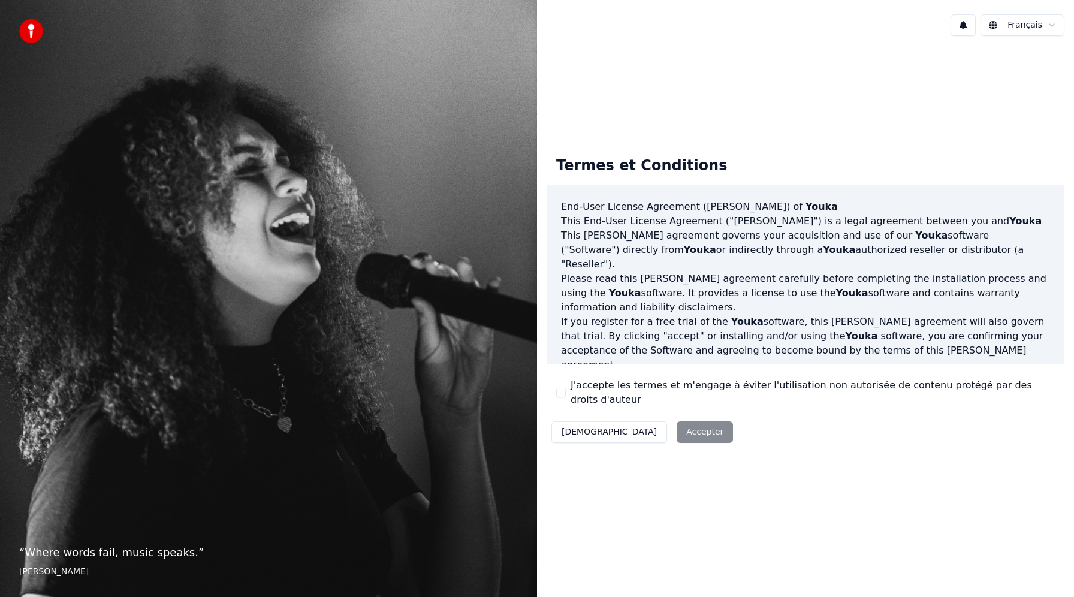
click at [688, 390] on label "J'accepte les termes et m'engage à éviter l'utilisation non autorisée de conten…" at bounding box center [812, 392] width 484 height 29
click at [566, 390] on button "J'accepte les termes et m'engage à éviter l'utilisation non autorisée de conten…" at bounding box center [561, 393] width 10 height 10
click at [676, 428] on button "Accepter" at bounding box center [704, 432] width 56 height 22
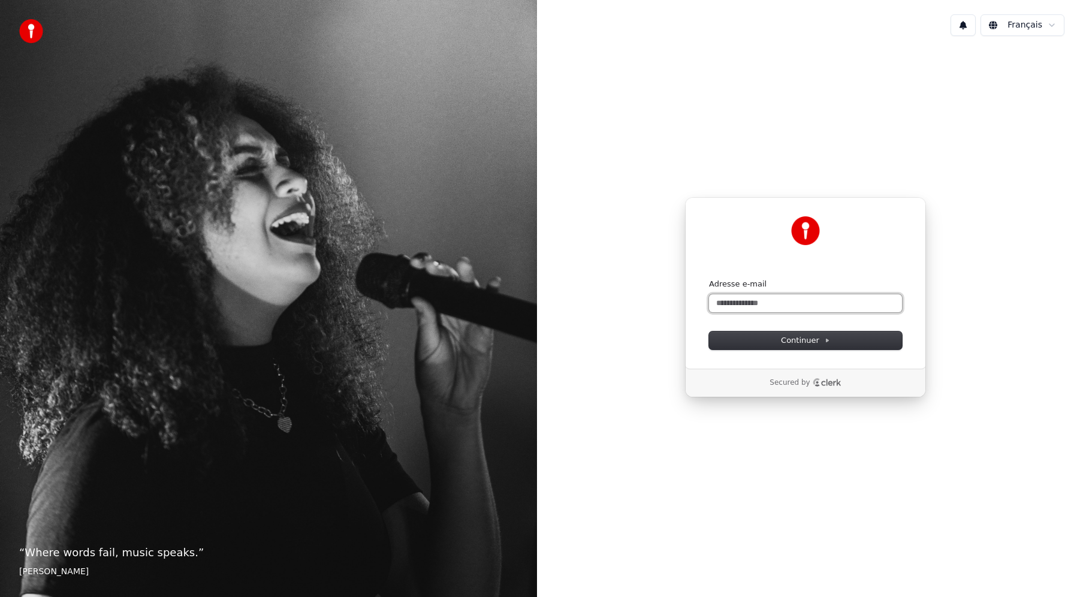
click at [780, 302] on input "Adresse e-mail" at bounding box center [805, 303] width 193 height 18
click at [820, 344] on span "Continuer" at bounding box center [805, 340] width 49 height 11
type input "**********"
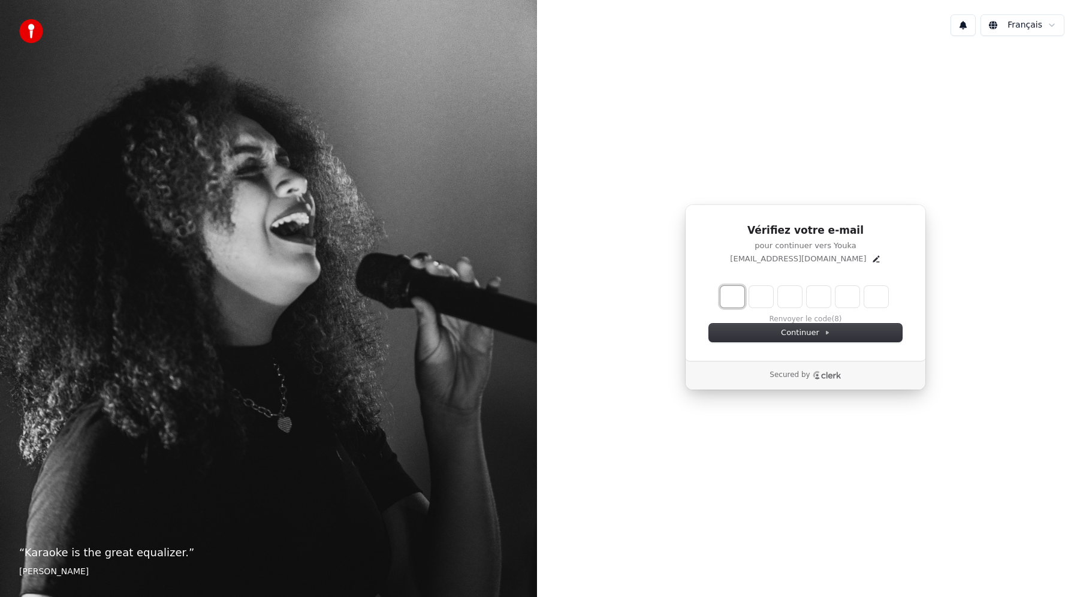
type input "*"
type input "**"
type input "*"
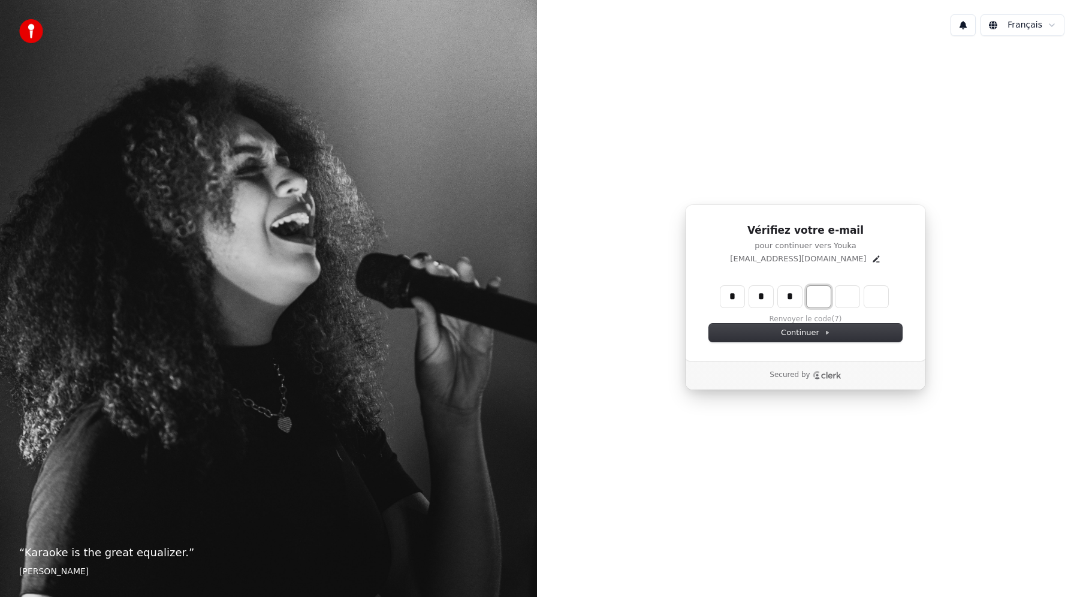
type input "***"
type input "*"
type input "****"
type input "*"
type input "*****"
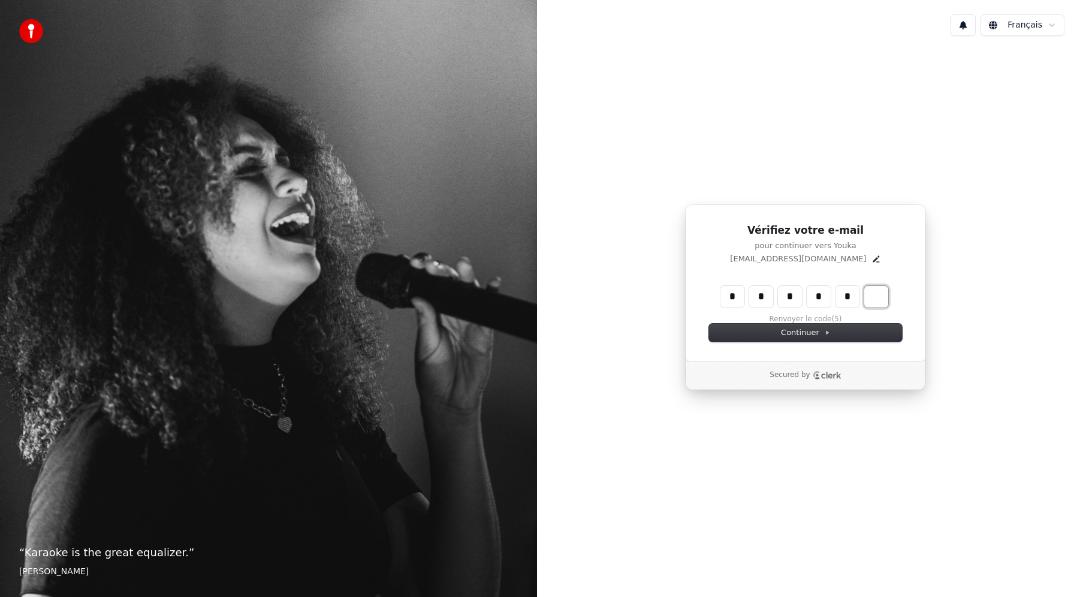
type input "*"
type input "******"
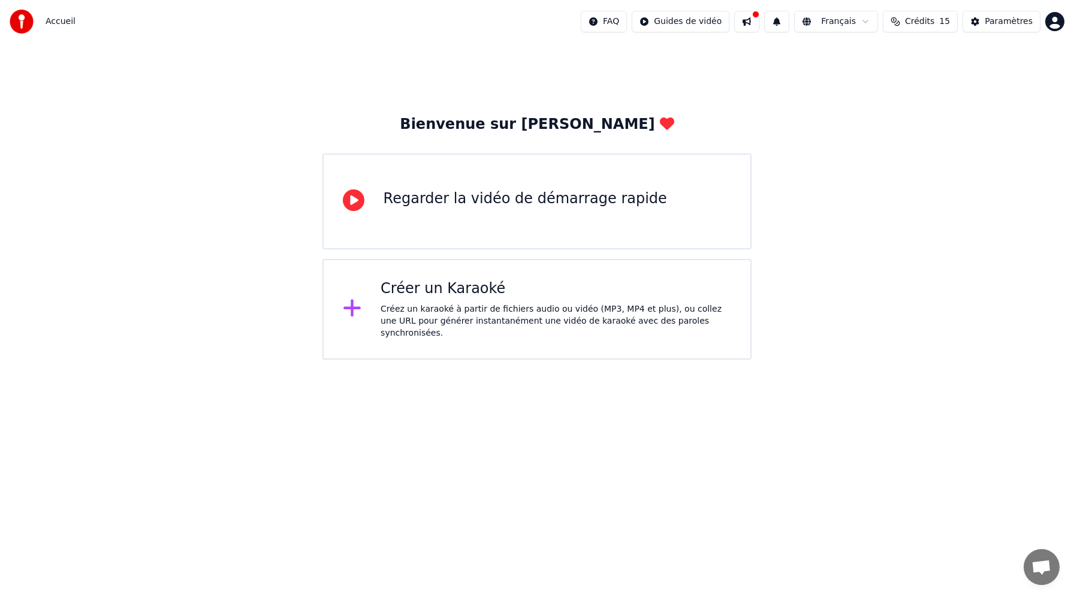
click at [526, 292] on div "Créer un Karaoké" at bounding box center [555, 288] width 350 height 19
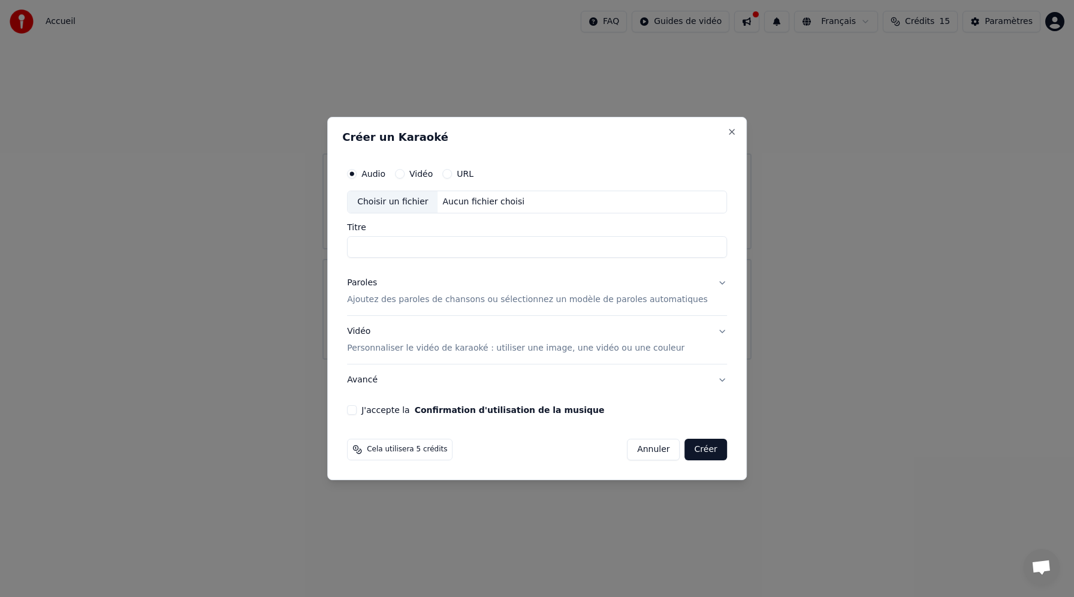
click at [404, 174] on button "Vidéo" at bounding box center [400, 174] width 10 height 10
click at [414, 204] on div "Choisir un fichier" at bounding box center [392, 202] width 90 height 22
type input "**********"
click at [711, 283] on button "Paroles Ajoutez des paroles de chansons ou sélectionnez un modèle de paroles au…" at bounding box center [537, 291] width 380 height 48
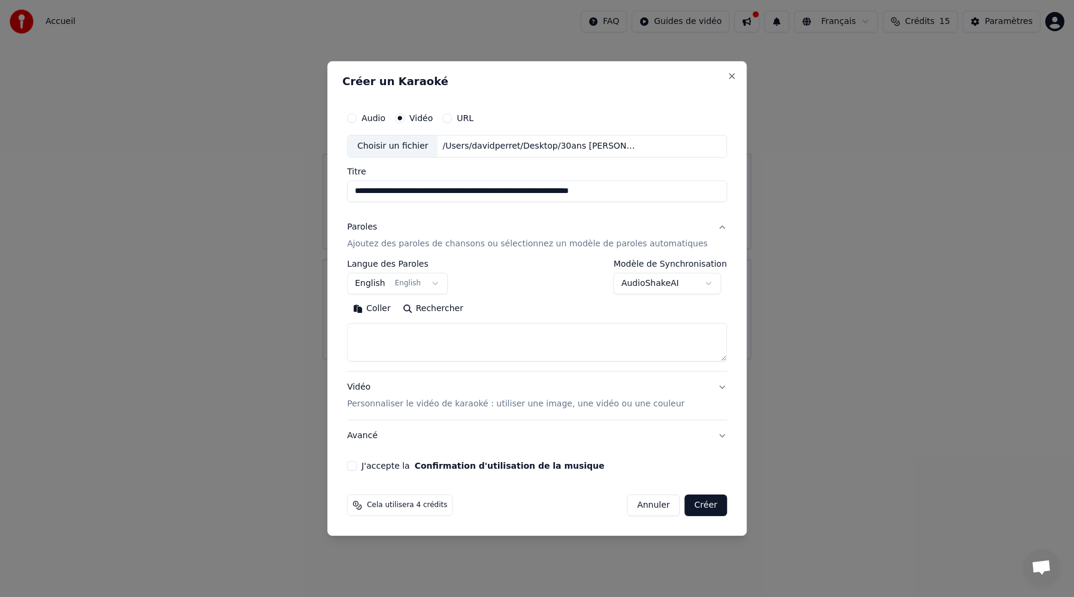
click at [443, 283] on button "English English" at bounding box center [397, 284] width 101 height 22
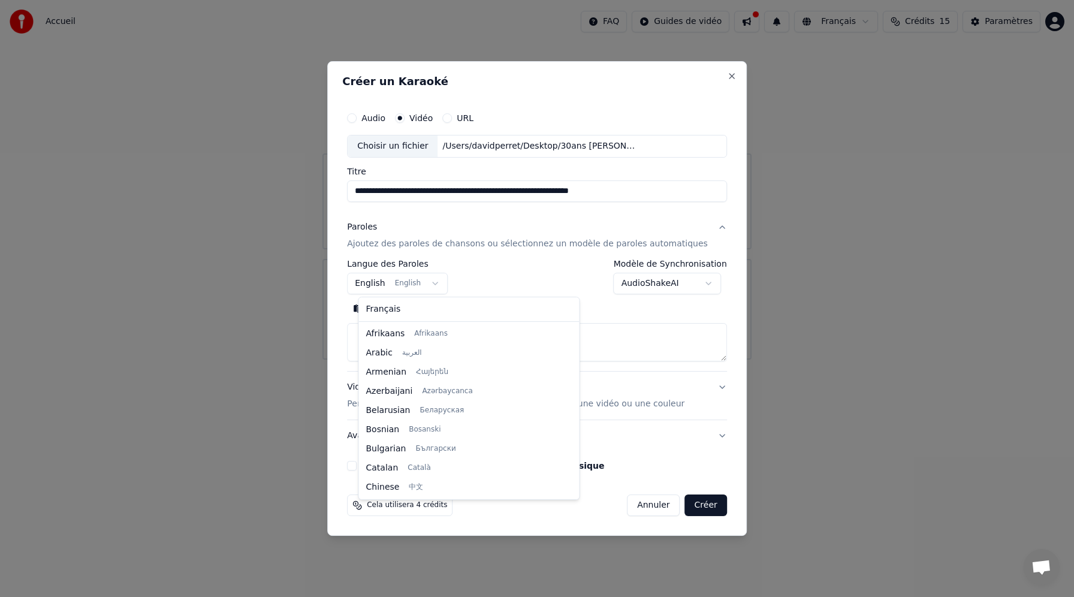
scroll to position [96, 0]
select select "**"
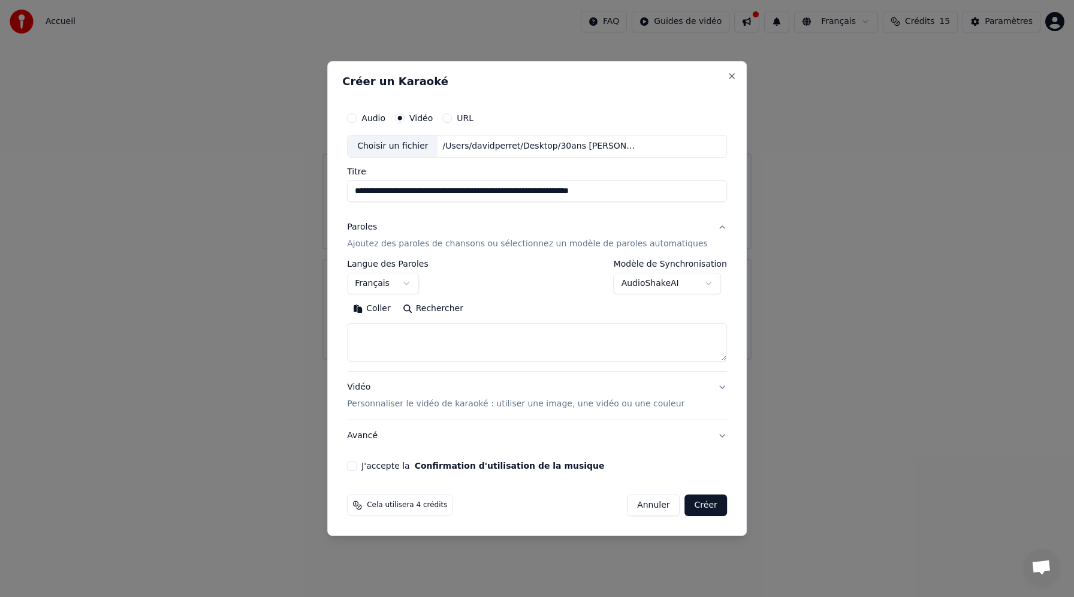
click at [703, 281] on button "AudioShakeAI" at bounding box center [667, 284] width 108 height 22
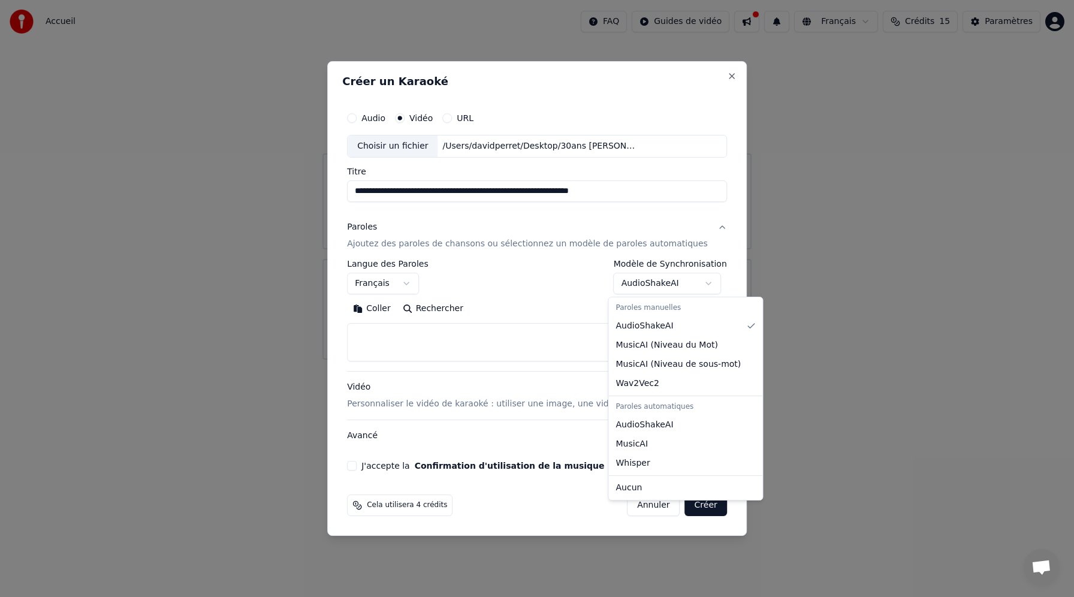
click at [502, 280] on div at bounding box center [537, 298] width 1074 height 597
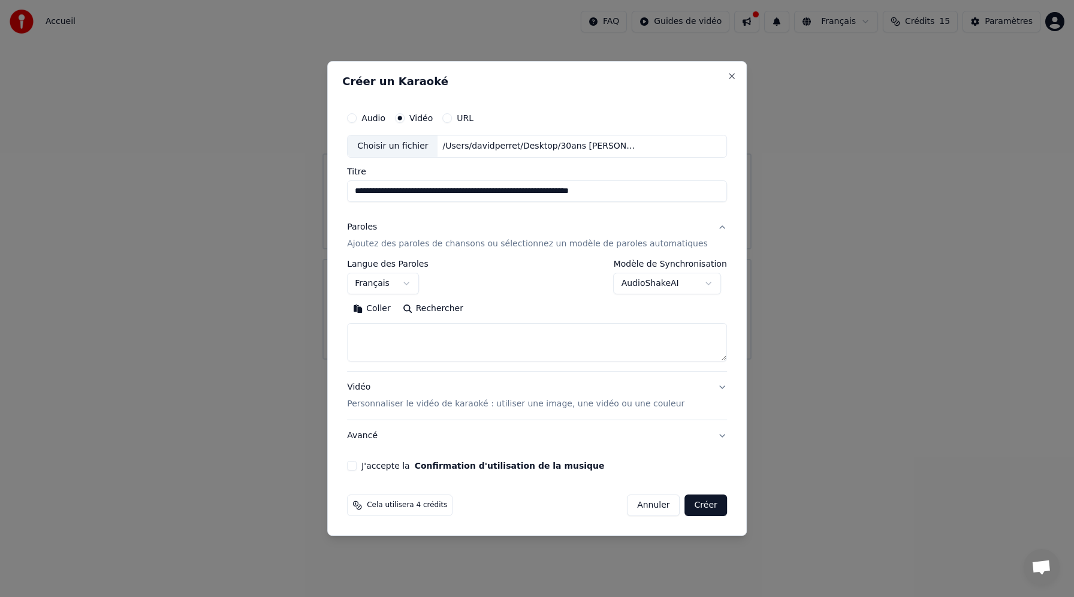
click at [392, 337] on textarea at bounding box center [537, 342] width 380 height 38
click at [461, 337] on textarea at bounding box center [537, 342] width 380 height 38
paste textarea "**********"
click at [368, 344] on textarea at bounding box center [526, 342] width 358 height 38
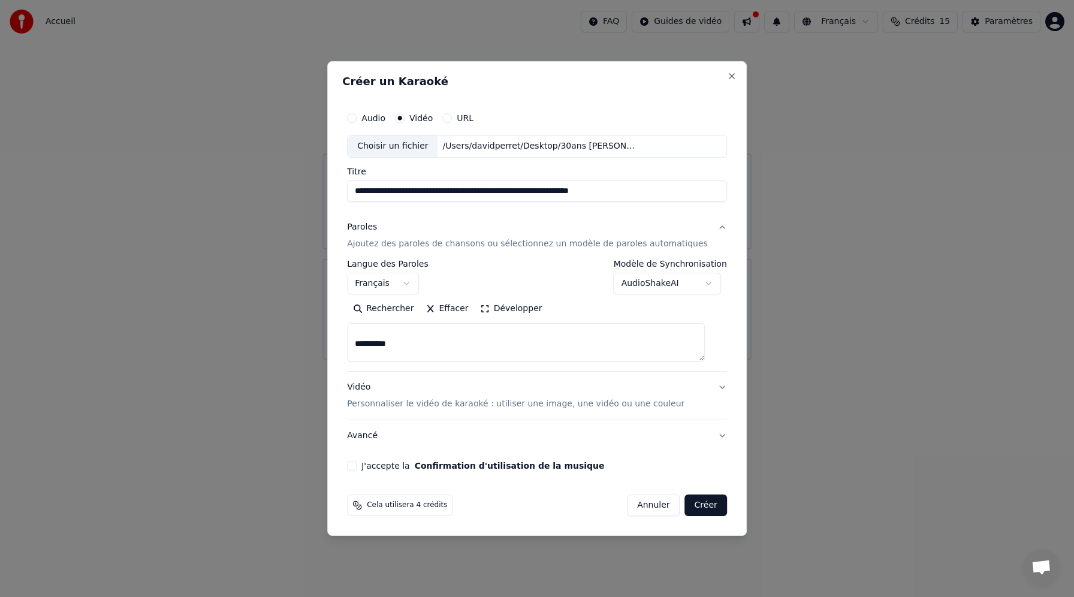
scroll to position [83, 0]
click at [366, 355] on textarea at bounding box center [526, 342] width 358 height 38
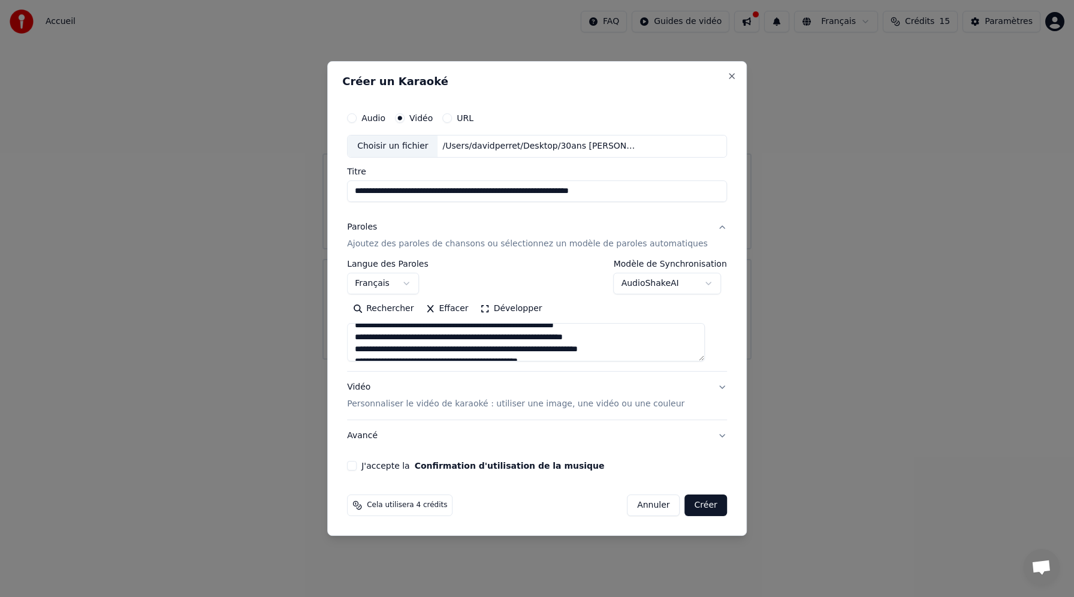
scroll to position [0, 0]
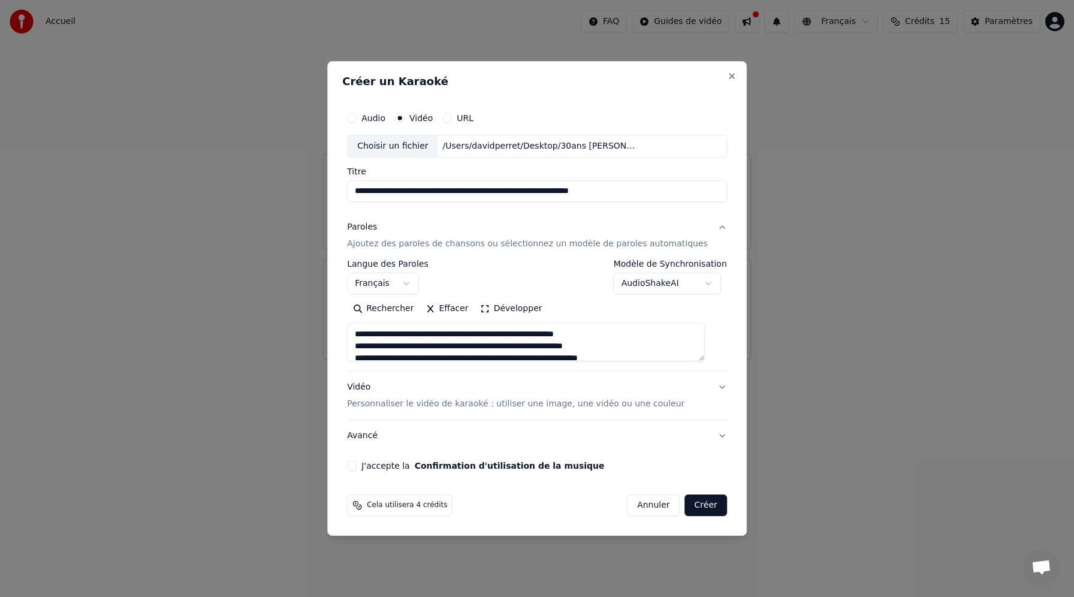
click at [498, 335] on textarea at bounding box center [526, 342] width 358 height 38
click at [520, 332] on textarea at bounding box center [526, 342] width 358 height 38
click at [478, 330] on textarea at bounding box center [526, 342] width 358 height 38
click at [477, 341] on textarea at bounding box center [526, 342] width 358 height 38
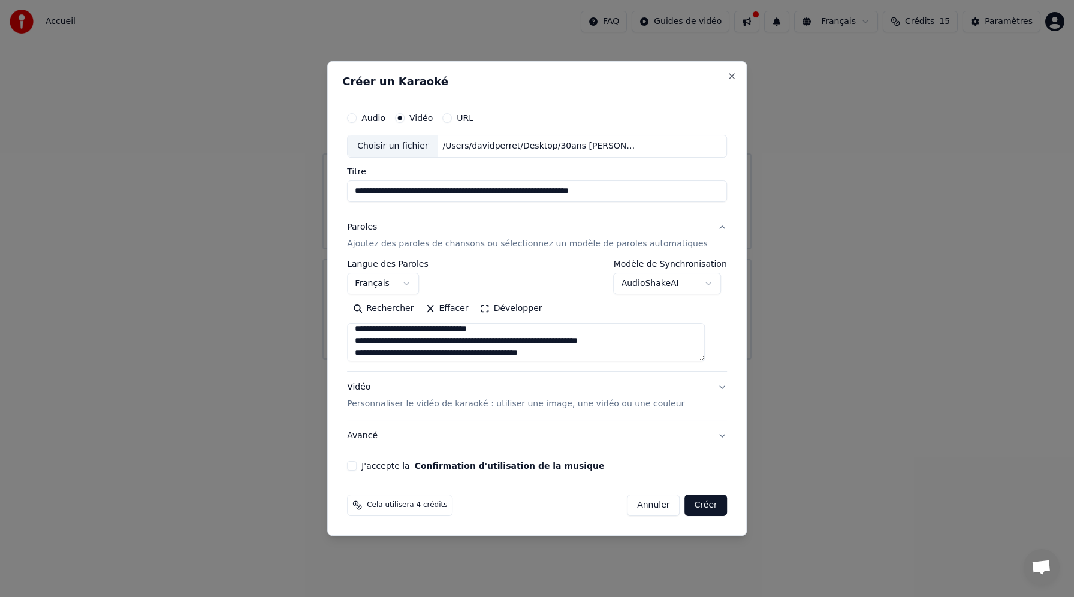
scroll to position [16, 0]
click at [496, 344] on textarea at bounding box center [526, 342] width 358 height 38
click at [492, 347] on textarea at bounding box center [526, 342] width 358 height 38
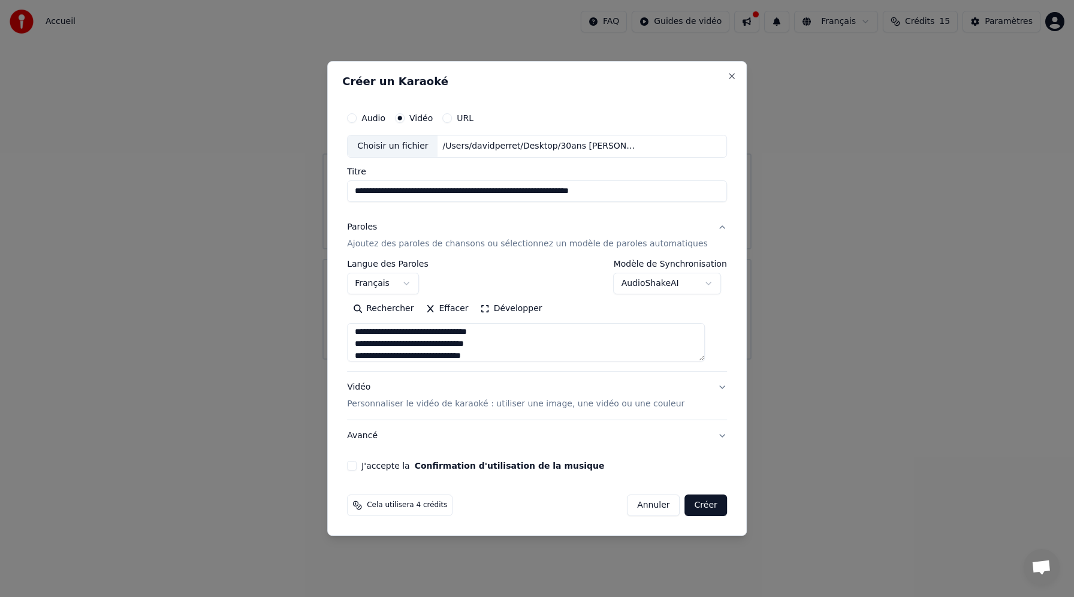
click at [443, 357] on textarea at bounding box center [526, 342] width 358 height 38
click at [448, 341] on textarea at bounding box center [526, 342] width 358 height 38
click at [374, 347] on textarea at bounding box center [526, 342] width 358 height 38
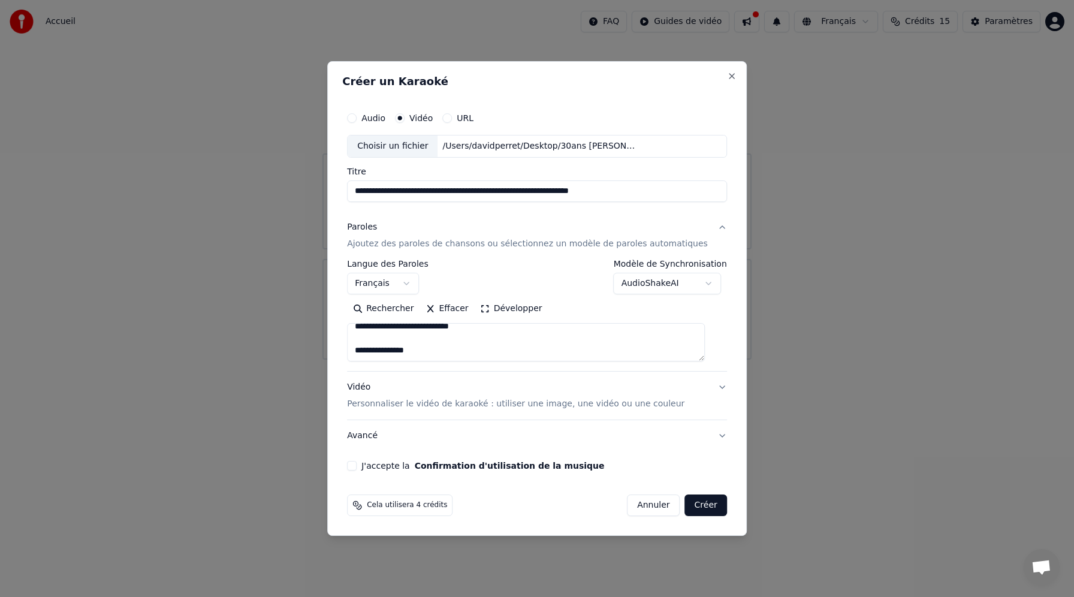
scroll to position [104, 0]
click at [371, 335] on textarea at bounding box center [526, 342] width 358 height 38
click at [364, 352] on textarea at bounding box center [526, 342] width 358 height 38
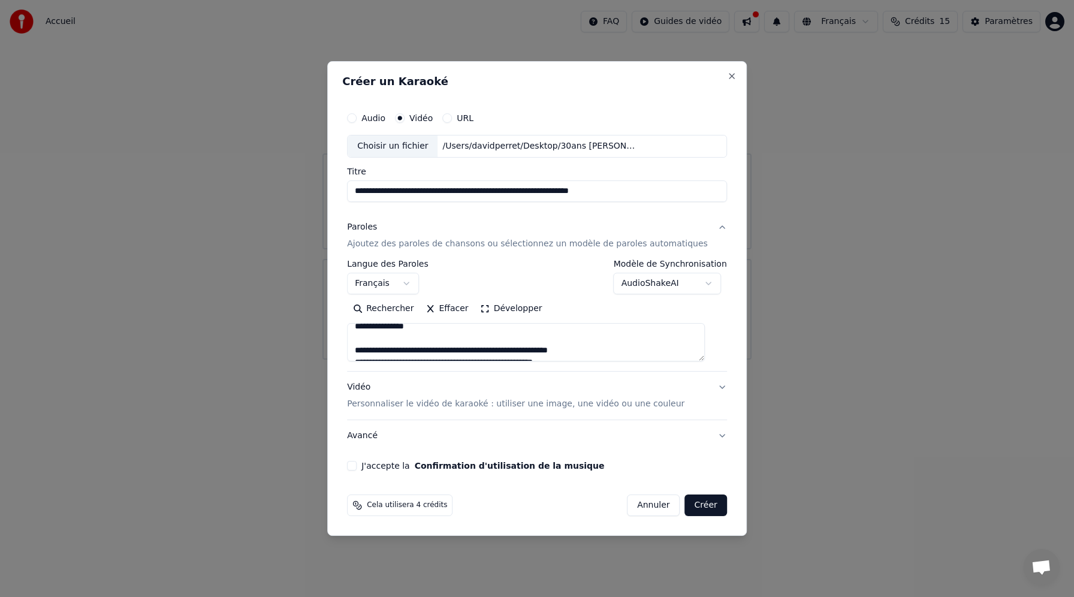
click at [364, 351] on textarea at bounding box center [526, 342] width 358 height 38
click at [485, 338] on textarea at bounding box center [526, 342] width 358 height 38
click at [374, 349] on textarea at bounding box center [526, 342] width 358 height 38
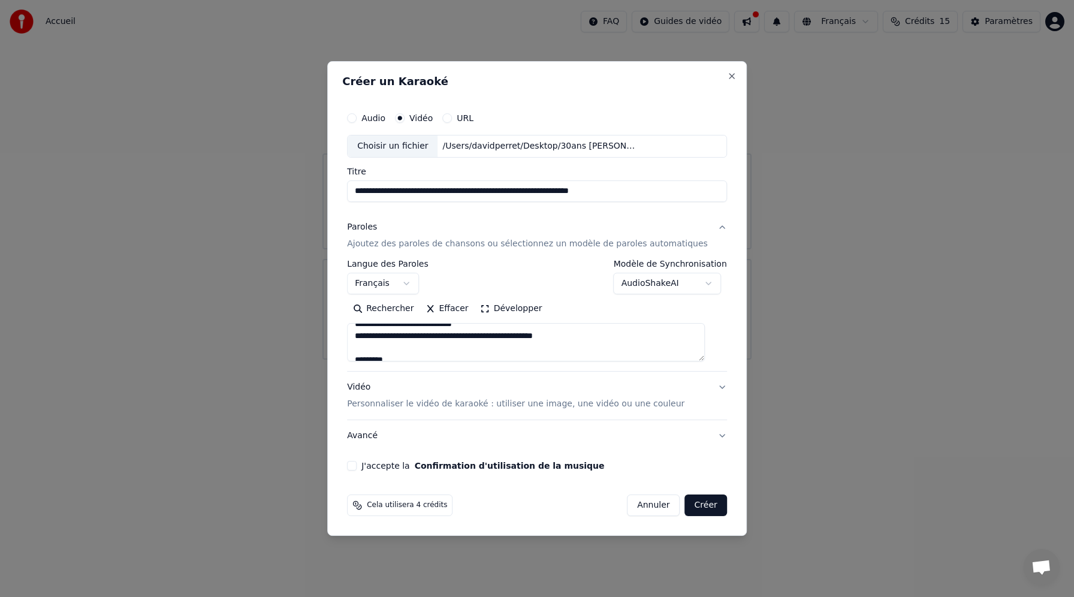
click at [489, 337] on textarea at bounding box center [526, 342] width 358 height 38
click at [373, 356] on textarea at bounding box center [526, 342] width 358 height 38
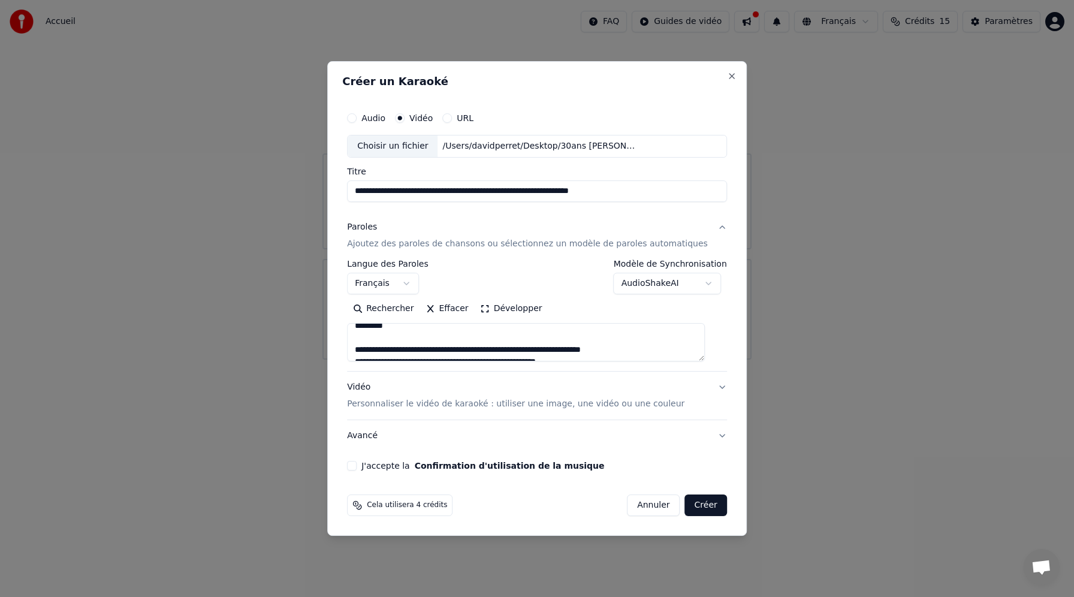
scroll to position [189, 0]
click at [364, 350] on textarea at bounding box center [526, 342] width 358 height 38
click at [525, 341] on textarea at bounding box center [526, 342] width 358 height 38
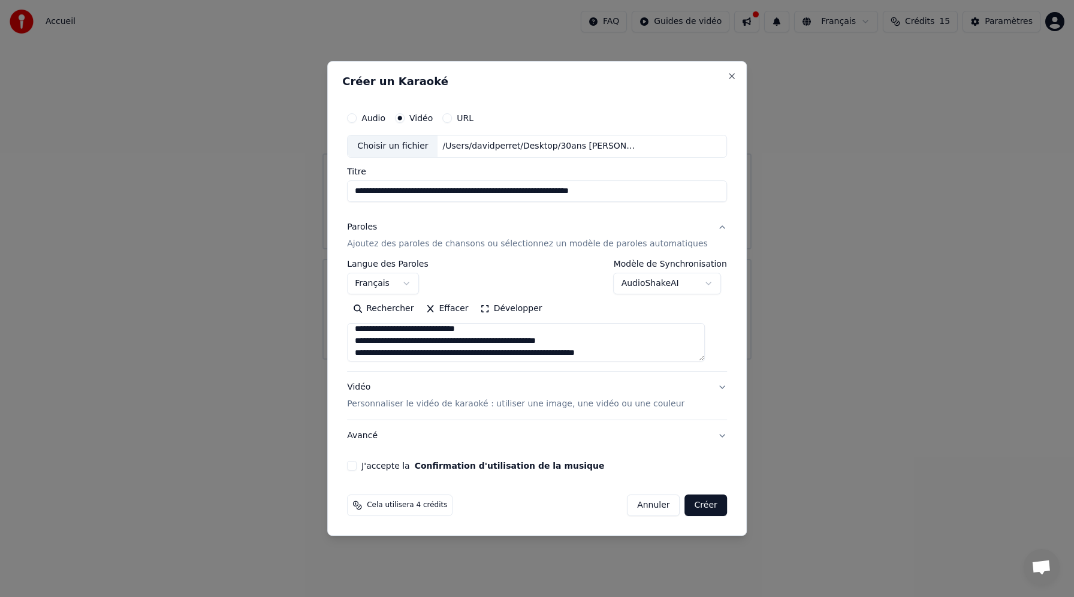
click at [374, 330] on textarea at bounding box center [526, 342] width 358 height 38
click at [394, 344] on textarea at bounding box center [526, 342] width 358 height 38
click at [464, 343] on textarea at bounding box center [526, 342] width 358 height 38
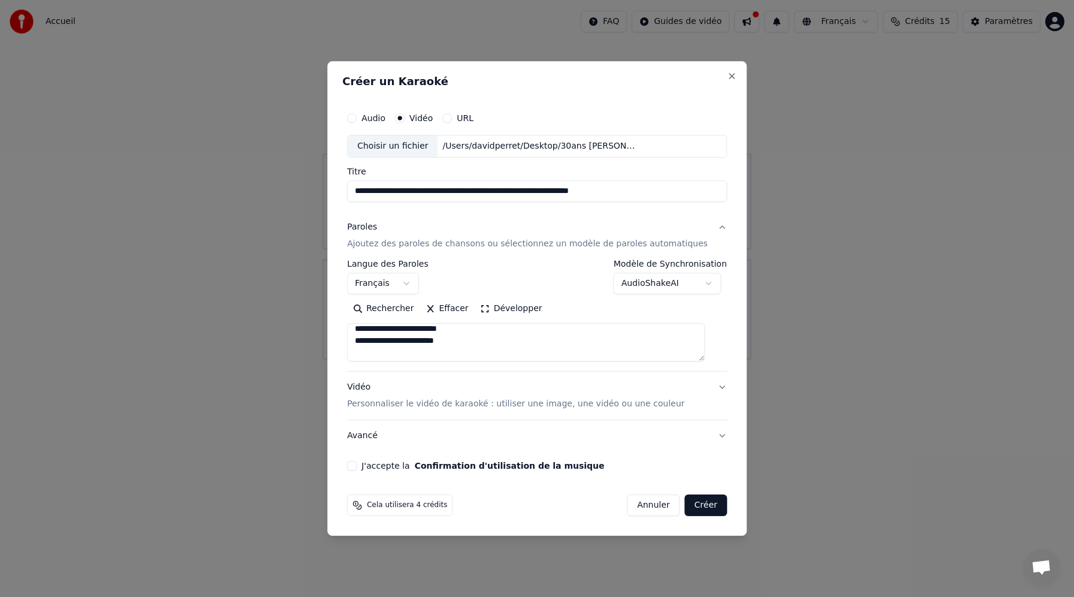
click at [519, 347] on textarea at bounding box center [526, 342] width 358 height 38
click at [485, 342] on textarea at bounding box center [526, 342] width 358 height 38
click at [364, 344] on textarea at bounding box center [526, 342] width 358 height 38
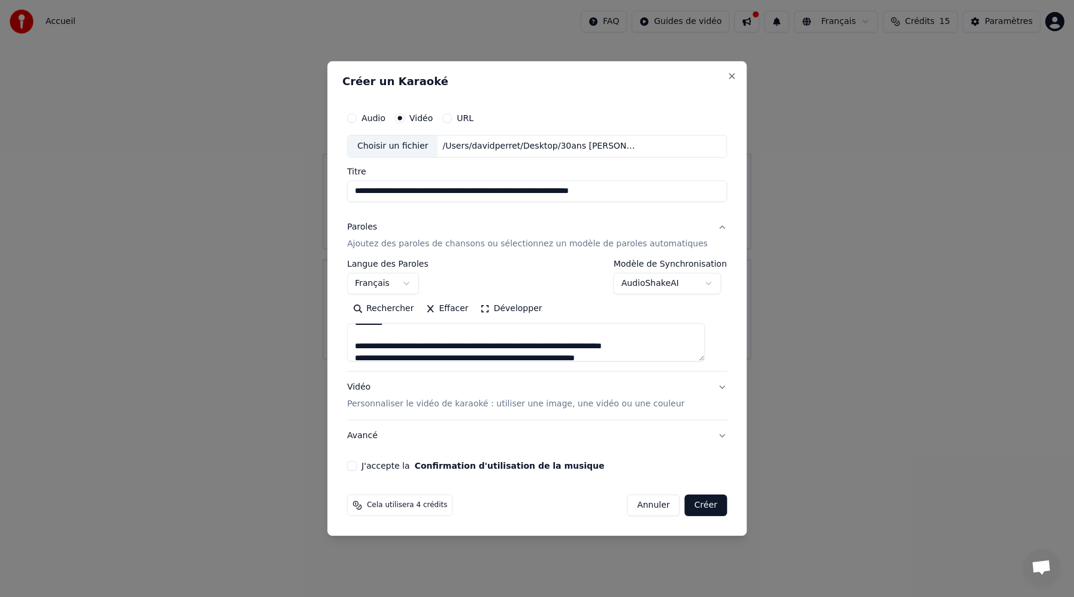
click at [364, 346] on textarea at bounding box center [526, 342] width 358 height 38
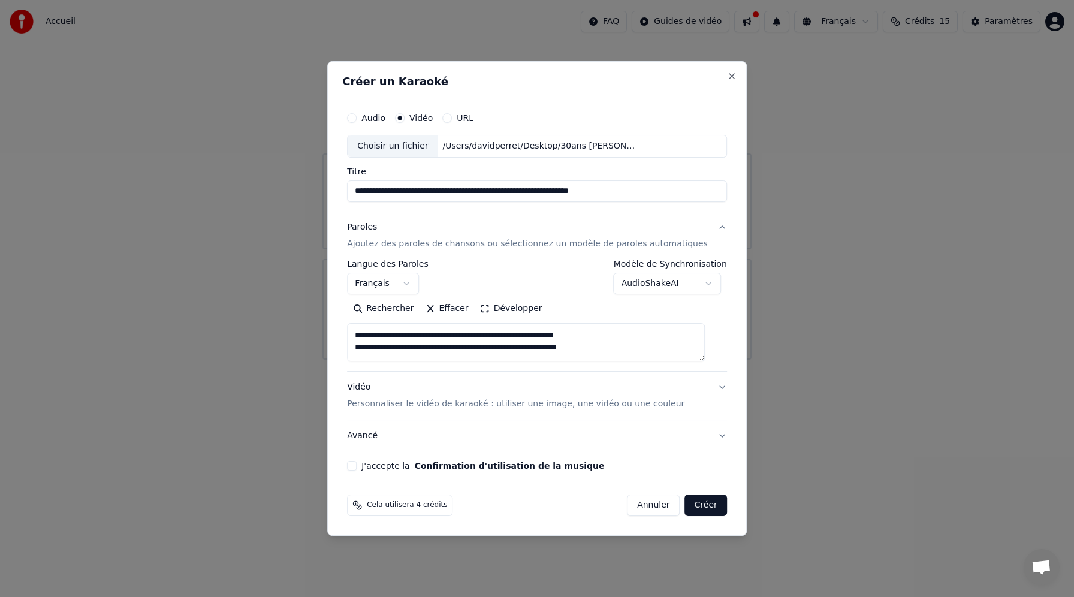
scroll to position [300, 0]
click at [495, 335] on textarea at bounding box center [526, 342] width 358 height 38
click at [509, 354] on textarea at bounding box center [526, 342] width 358 height 38
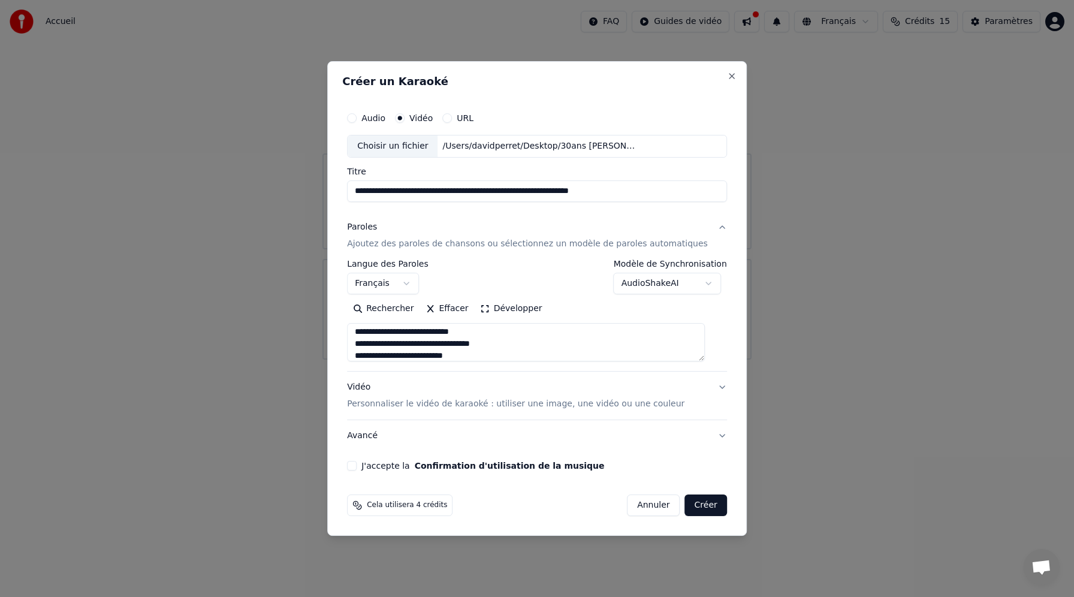
click at [375, 356] on textarea at bounding box center [526, 342] width 358 height 38
click at [525, 338] on textarea at bounding box center [526, 342] width 358 height 38
click at [452, 341] on textarea at bounding box center [526, 342] width 358 height 38
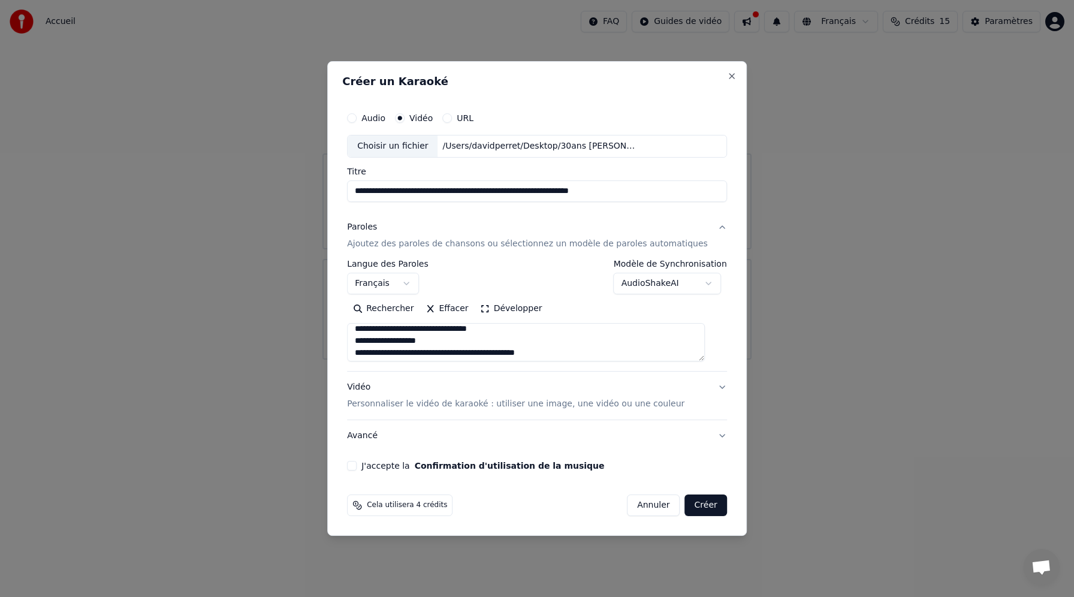
scroll to position [400, 0]
click at [473, 330] on textarea at bounding box center [526, 342] width 358 height 38
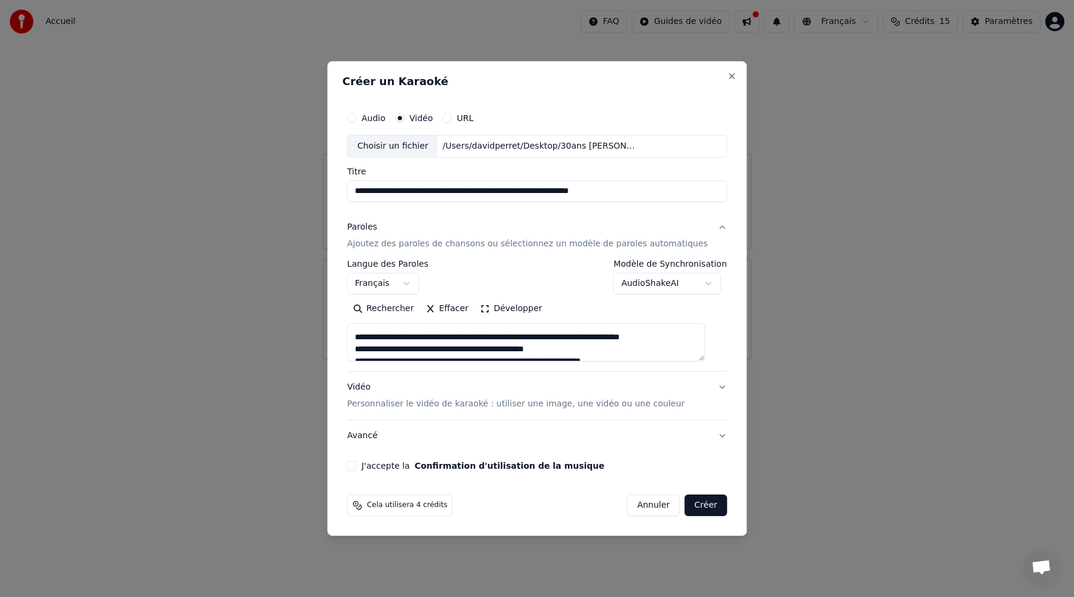
scroll to position [430, 0]
click at [482, 337] on textarea at bounding box center [526, 342] width 358 height 38
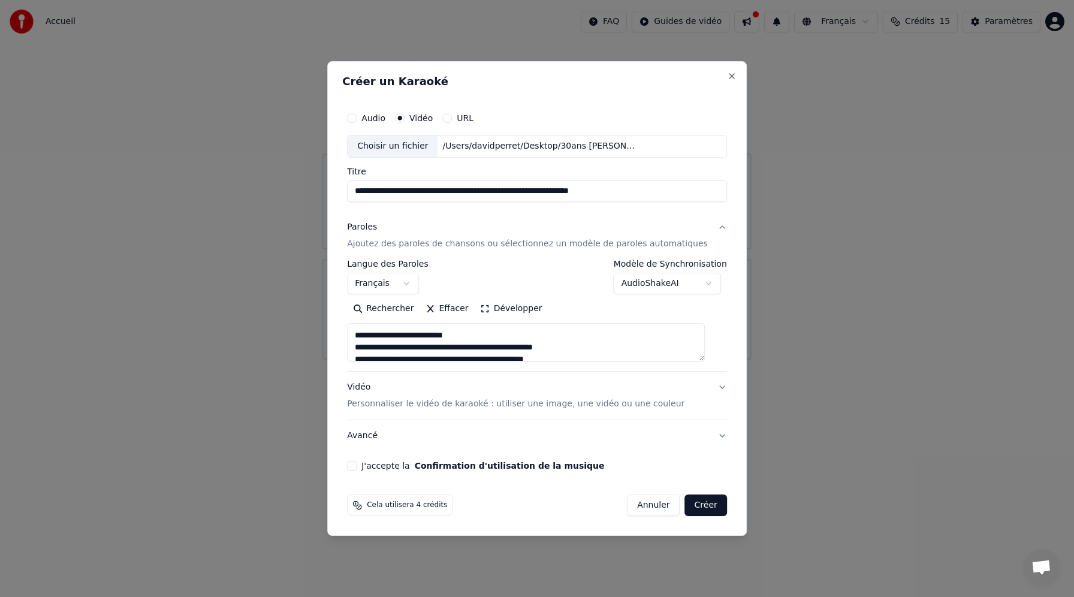
scroll to position [449, 0]
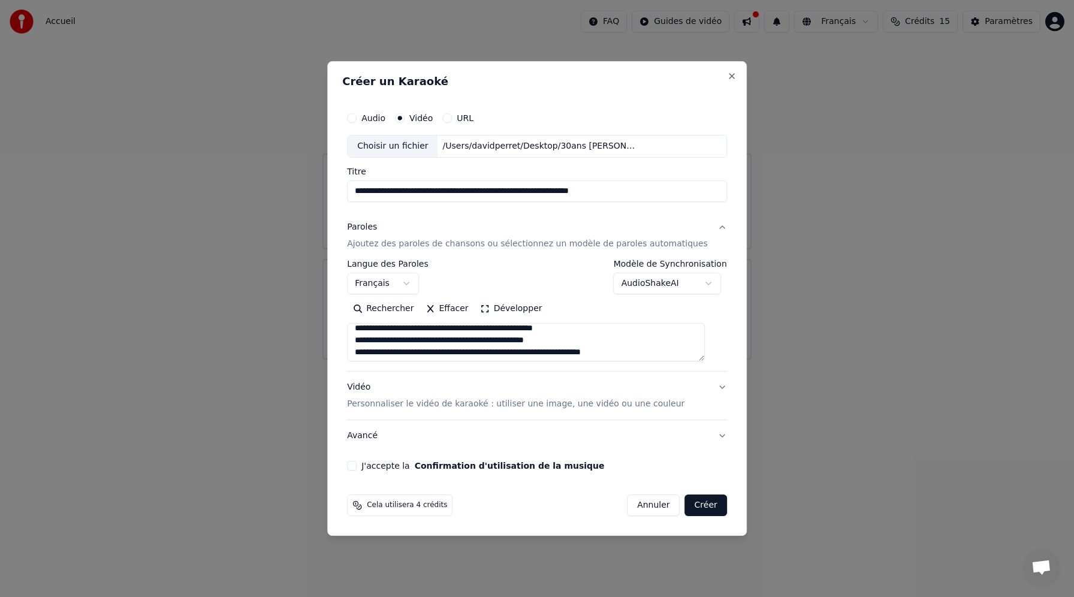
click at [373, 330] on textarea at bounding box center [526, 342] width 358 height 38
click at [464, 330] on textarea at bounding box center [526, 342] width 358 height 38
click at [369, 330] on textarea at bounding box center [526, 342] width 358 height 38
click at [476, 338] on textarea at bounding box center [526, 342] width 358 height 38
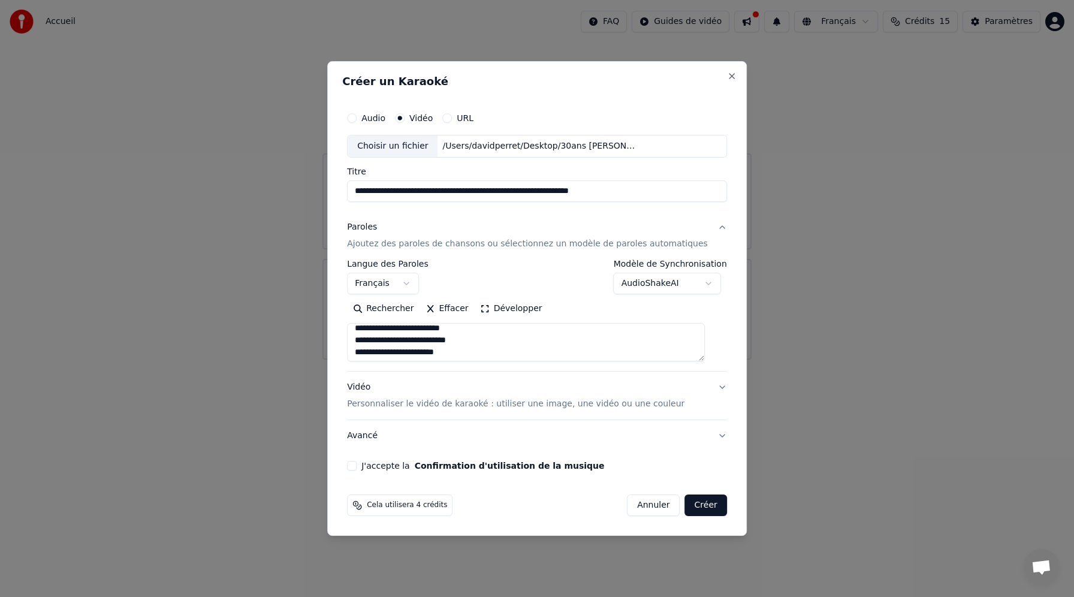
scroll to position [485, 0]
click at [374, 330] on textarea at bounding box center [526, 342] width 358 height 38
click at [491, 341] on textarea at bounding box center [526, 342] width 358 height 38
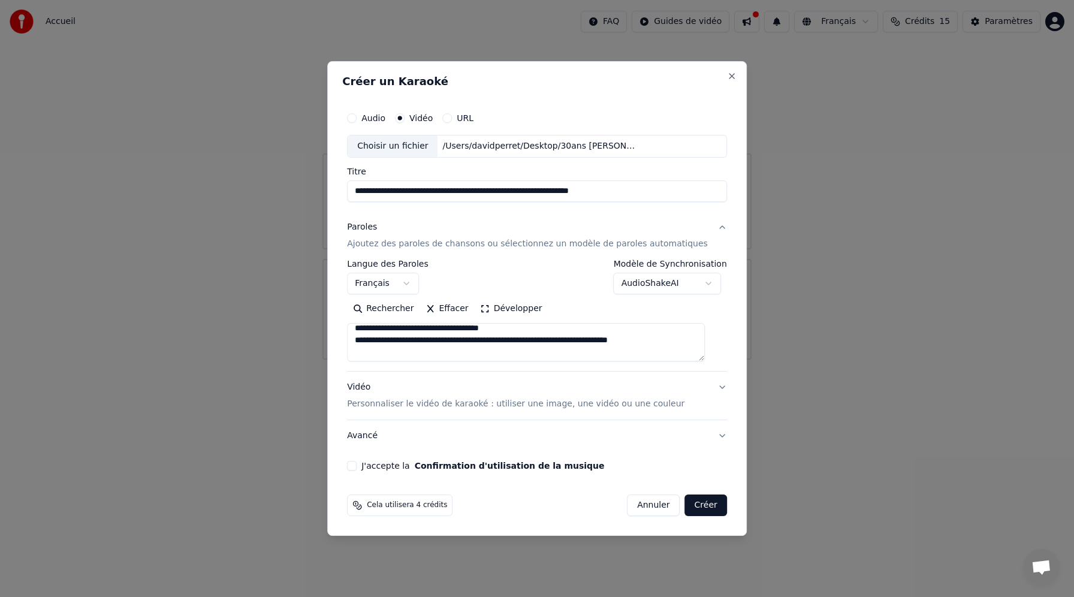
click at [563, 341] on textarea at bounding box center [526, 342] width 358 height 38
click at [367, 343] on textarea at bounding box center [526, 342] width 358 height 38
click at [365, 347] on textarea at bounding box center [526, 342] width 358 height 38
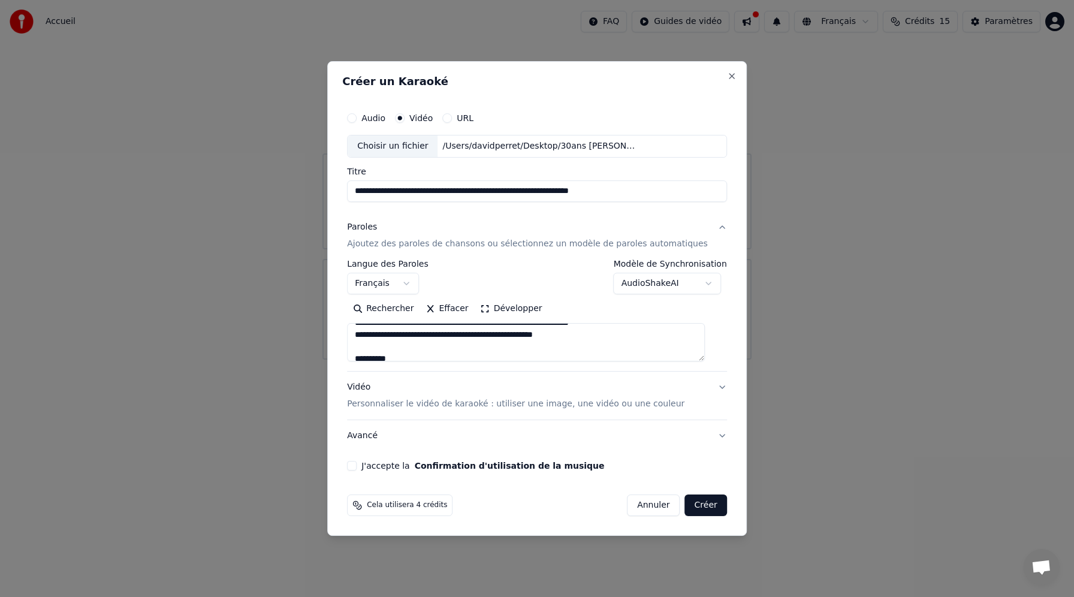
scroll to position [640, 0]
click at [496, 329] on textarea at bounding box center [526, 342] width 358 height 38
click at [374, 330] on textarea at bounding box center [526, 342] width 358 height 38
click at [482, 343] on textarea at bounding box center [526, 342] width 358 height 38
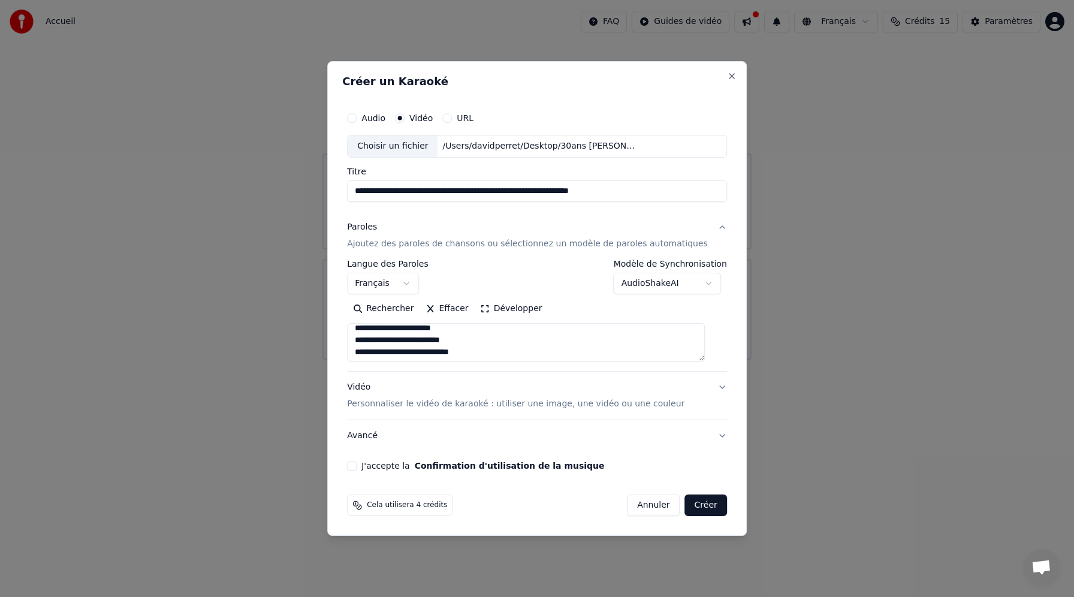
click at [374, 353] on textarea at bounding box center [526, 342] width 358 height 38
click at [367, 347] on textarea at bounding box center [526, 342] width 358 height 38
click at [521, 330] on textarea at bounding box center [526, 342] width 358 height 38
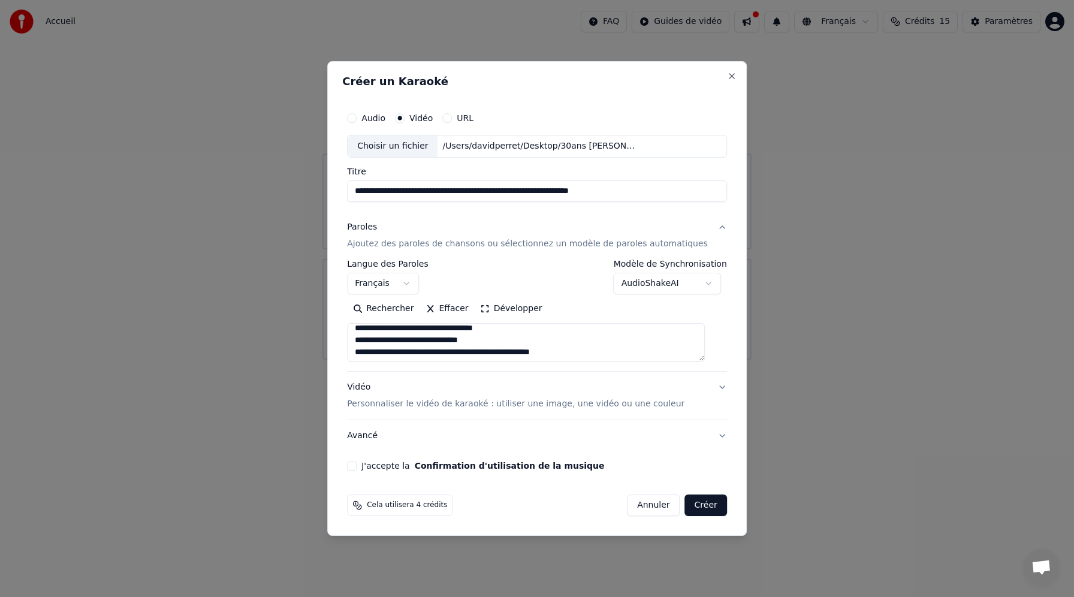
scroll to position [712, 0]
click at [494, 341] on textarea at bounding box center [526, 342] width 358 height 38
click at [405, 339] on textarea at bounding box center [526, 342] width 358 height 38
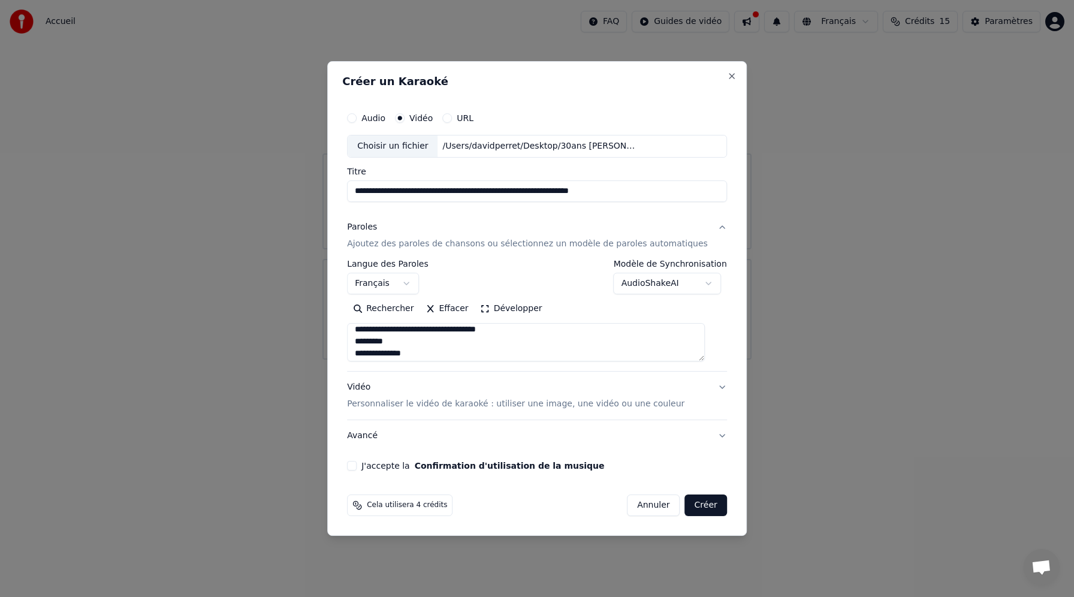
click at [373, 352] on textarea at bounding box center [526, 342] width 358 height 38
click at [486, 348] on textarea at bounding box center [526, 342] width 358 height 38
click at [365, 349] on textarea at bounding box center [526, 342] width 358 height 38
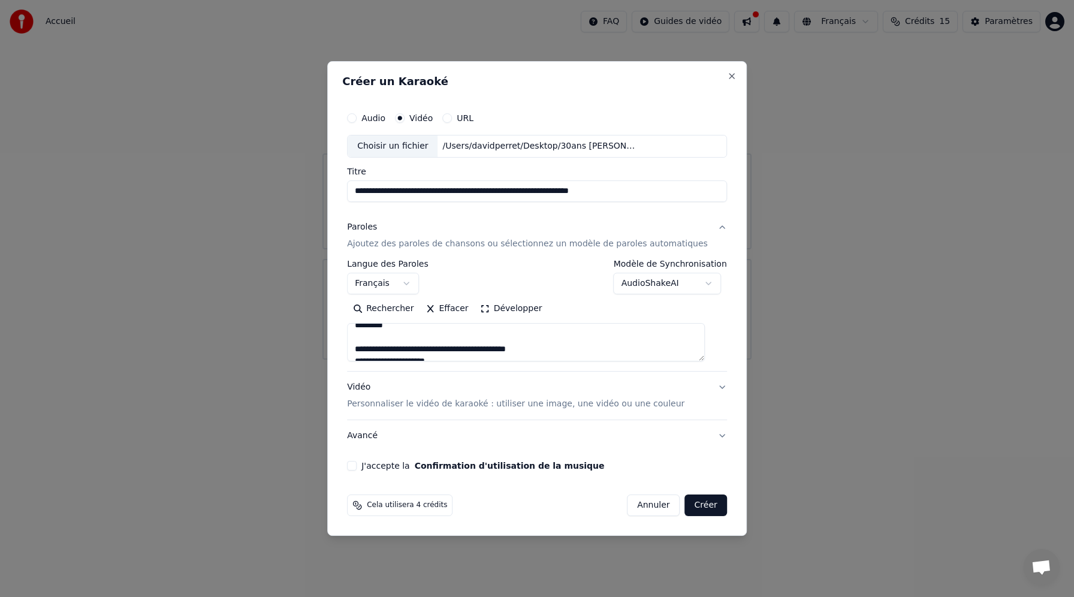
click at [363, 350] on textarea at bounding box center [526, 342] width 358 height 38
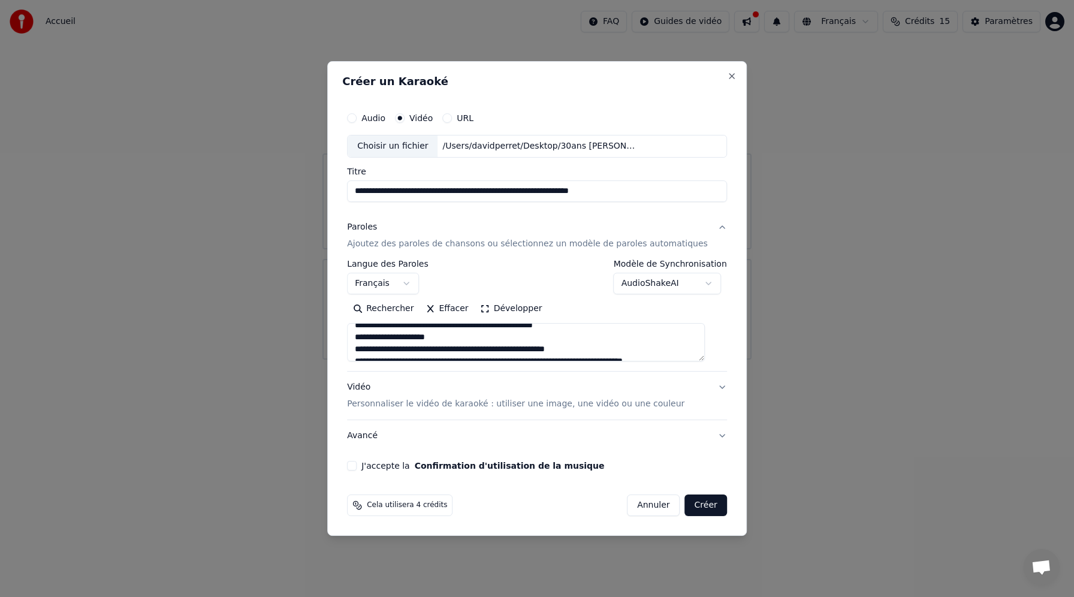
scroll to position [915, 0]
click at [466, 328] on textarea at bounding box center [526, 342] width 358 height 38
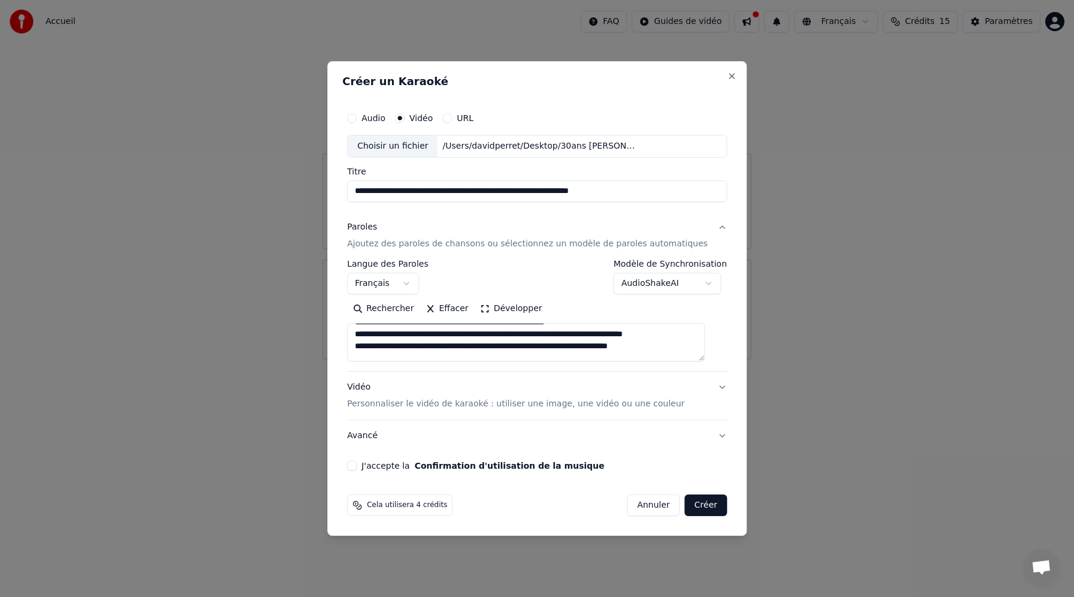
scroll to position [960, 0]
click at [502, 333] on textarea at bounding box center [526, 342] width 358 height 38
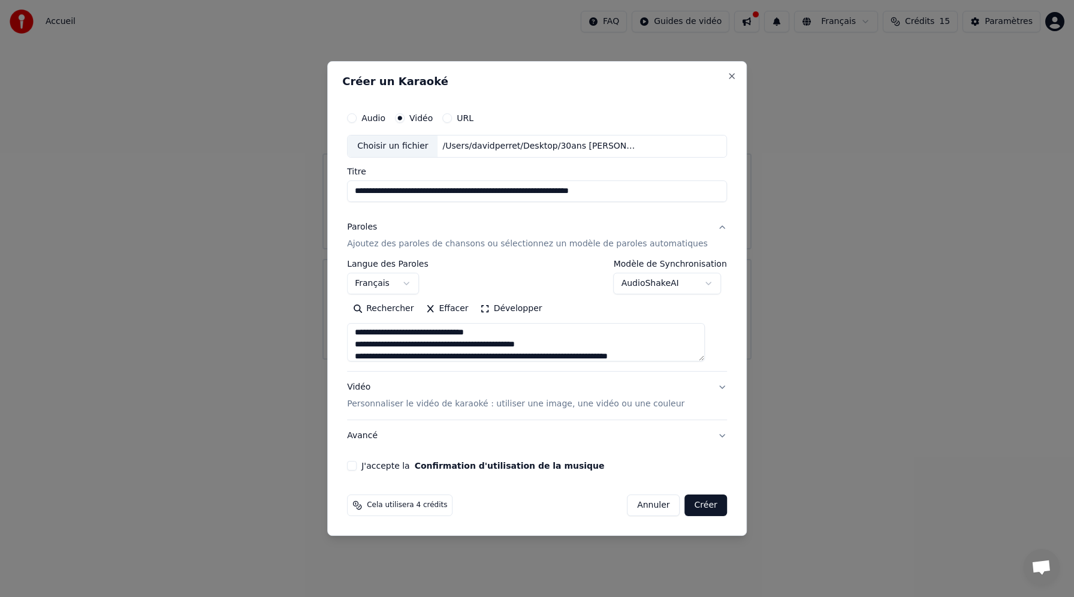
scroll to position [975, 0]
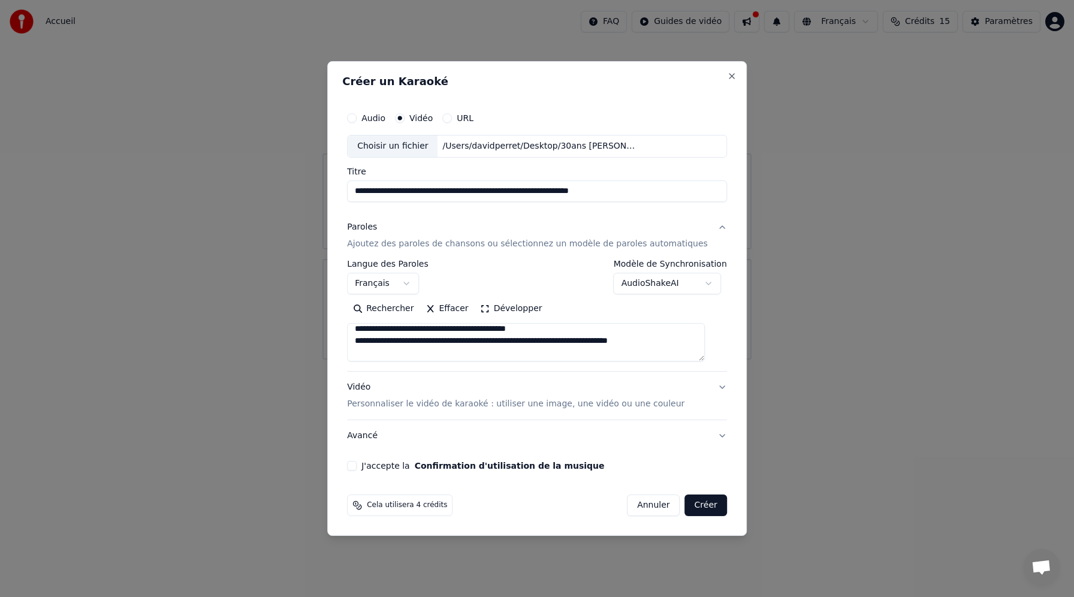
click at [543, 329] on textarea at bounding box center [526, 342] width 358 height 38
click at [431, 342] on textarea at bounding box center [526, 342] width 358 height 38
click at [446, 354] on textarea at bounding box center [526, 342] width 358 height 38
click at [364, 346] on textarea at bounding box center [526, 342] width 358 height 38
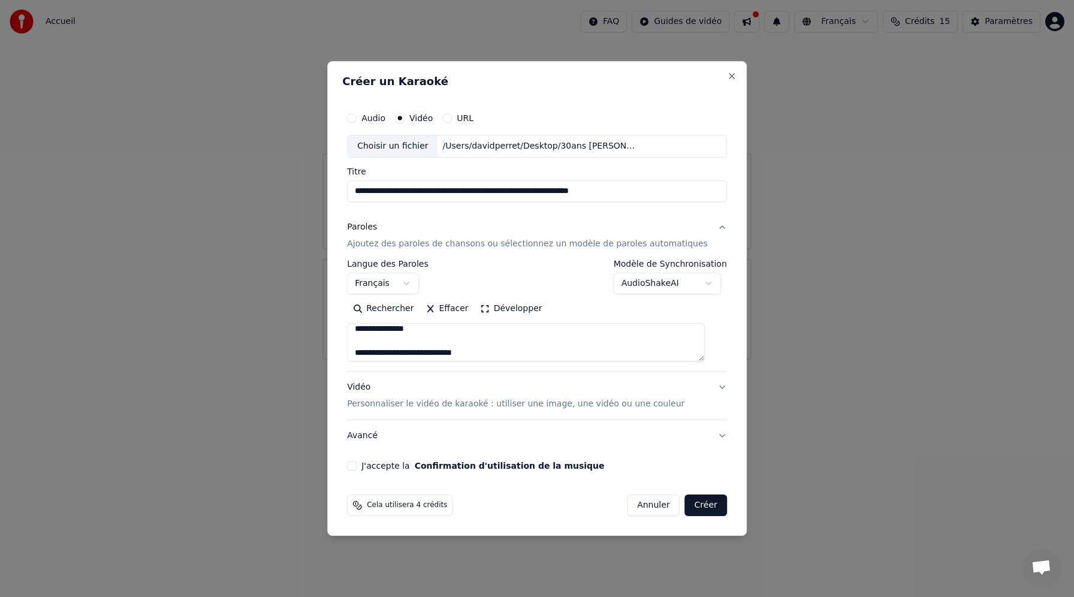
scroll to position [1094, 0]
click at [365, 350] on textarea at bounding box center [526, 342] width 358 height 38
click at [366, 332] on textarea at bounding box center [526, 342] width 358 height 38
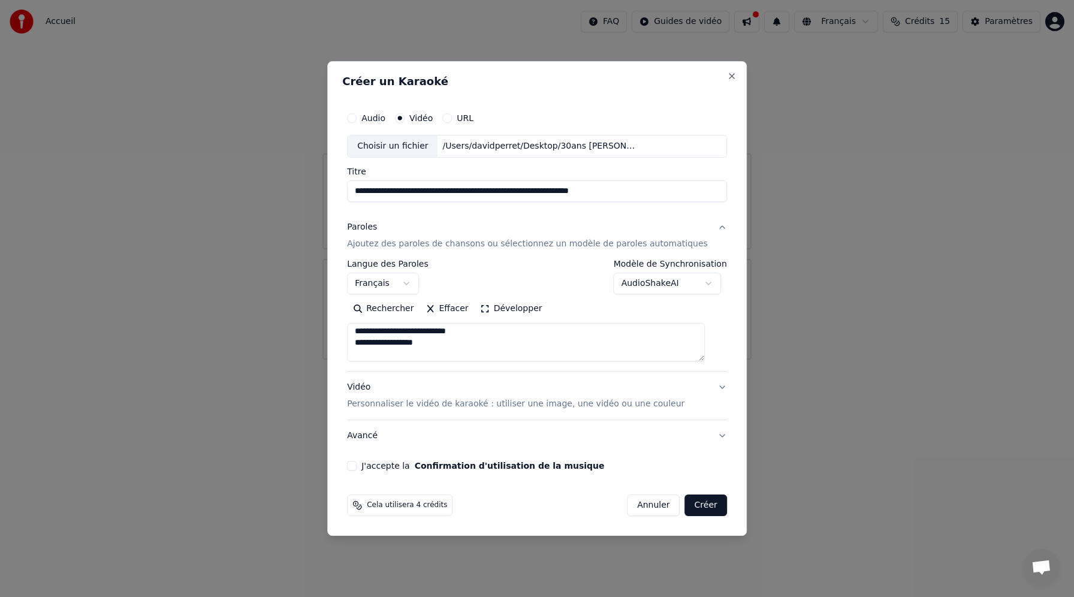
scroll to position [1170, 0]
drag, startPoint x: 366, startPoint y: 332, endPoint x: 528, endPoint y: 349, distance: 163.2
click at [528, 349] on textarea at bounding box center [526, 342] width 358 height 38
type textarea "**********"
click at [515, 343] on textarea at bounding box center [526, 342] width 358 height 38
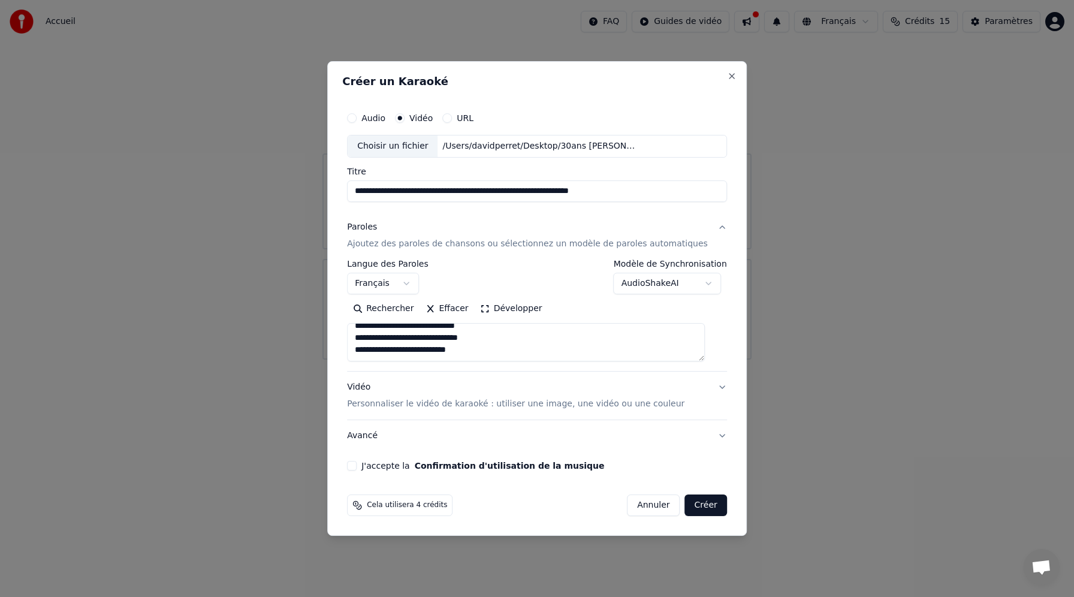
click at [711, 384] on button "Vidéo Personnaliser le vidéo de karaoké : utiliser une image, une vidéo ou une …" at bounding box center [537, 395] width 380 height 48
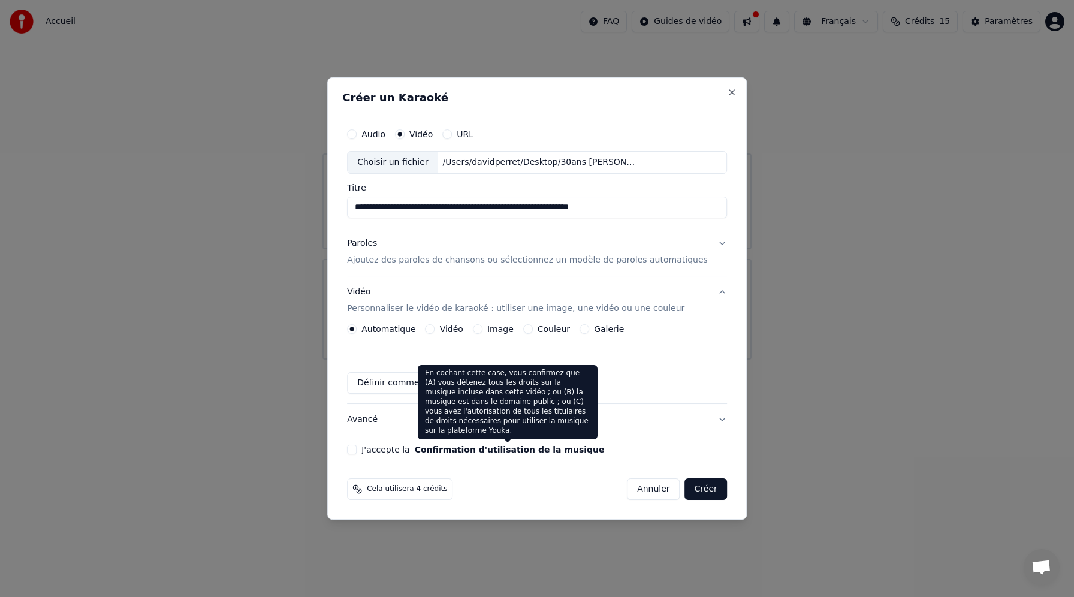
click at [482, 452] on button "Confirmation d'utilisation de la musique" at bounding box center [510, 449] width 190 height 8
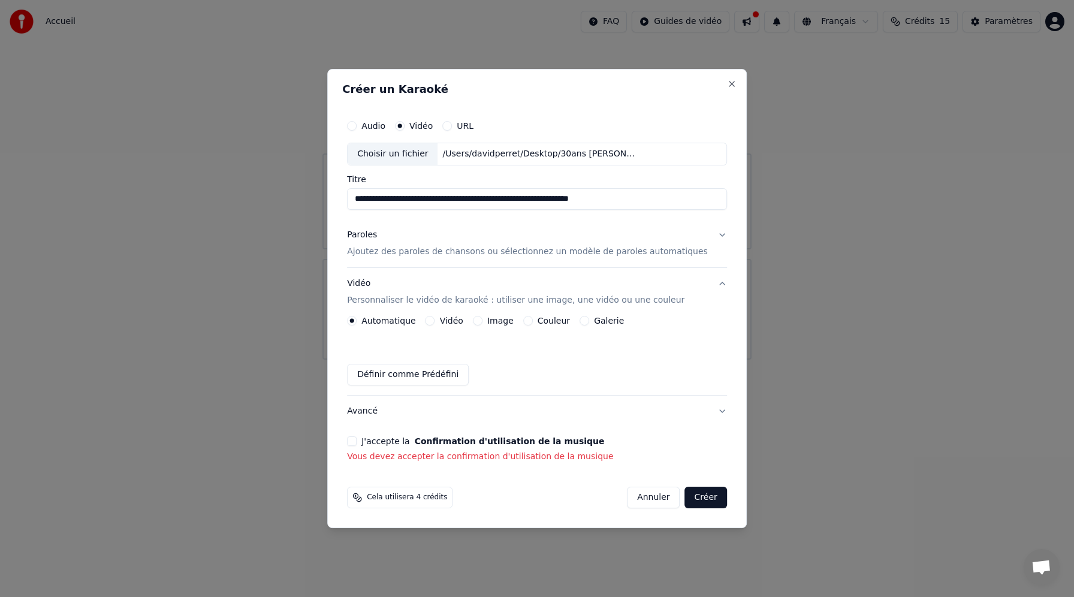
click at [356, 440] on button "J'accepte la Confirmation d'utilisation de la musique" at bounding box center [352, 441] width 10 height 10
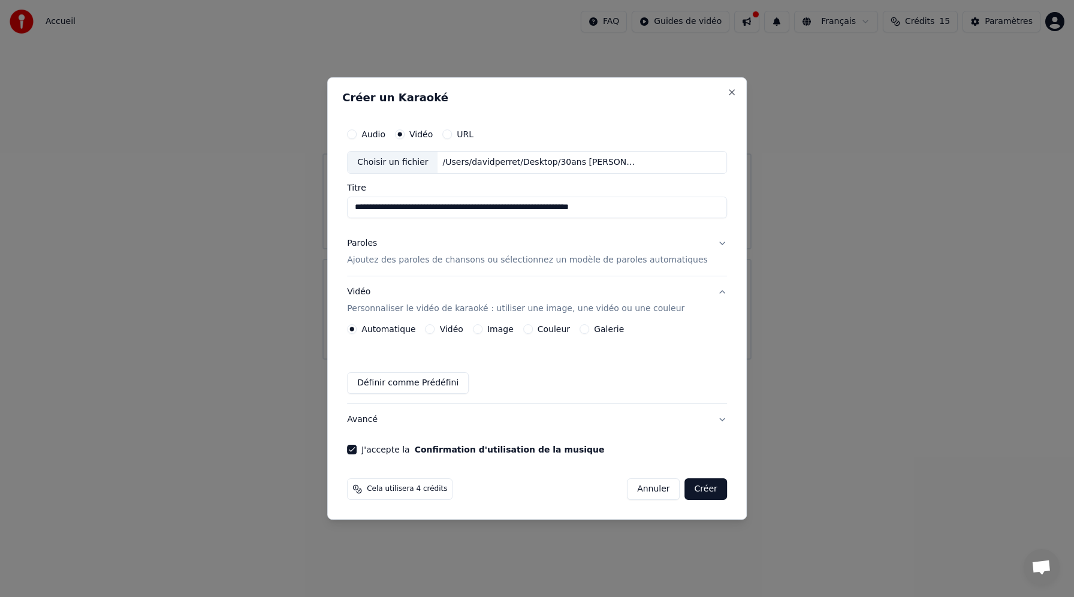
click at [708, 487] on button "Créer" at bounding box center [706, 489] width 42 height 22
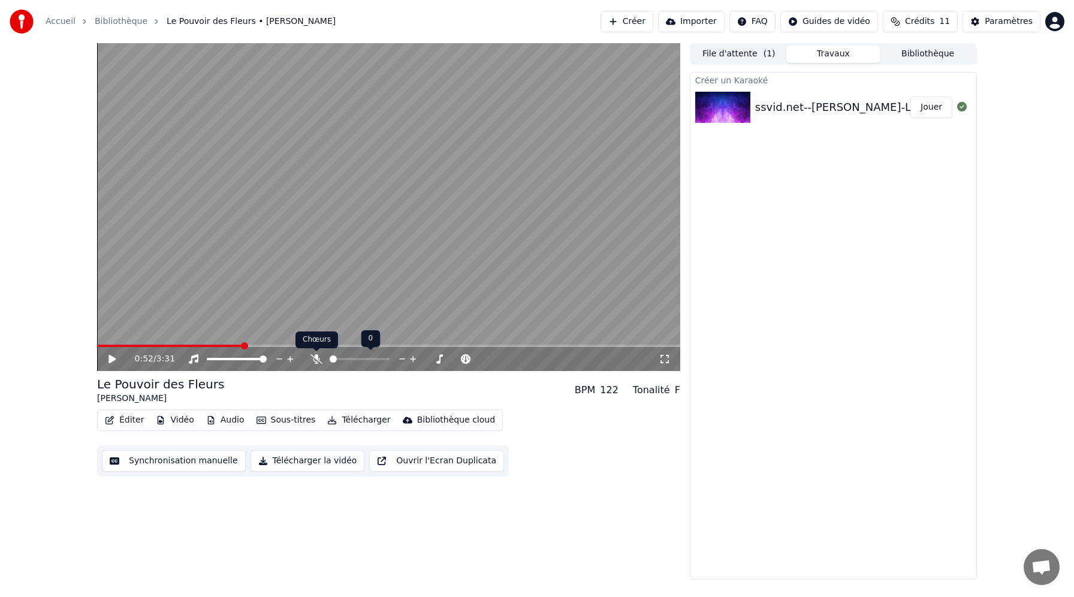
click at [316, 360] on icon at bounding box center [316, 359] width 12 height 10
click at [316, 360] on icon at bounding box center [316, 359] width 7 height 10
click at [110, 365] on div "0:52 / 3:31" at bounding box center [388, 359] width 583 height 24
click at [115, 359] on icon at bounding box center [111, 359] width 7 height 8
click at [316, 358] on icon at bounding box center [316, 359] width 12 height 10
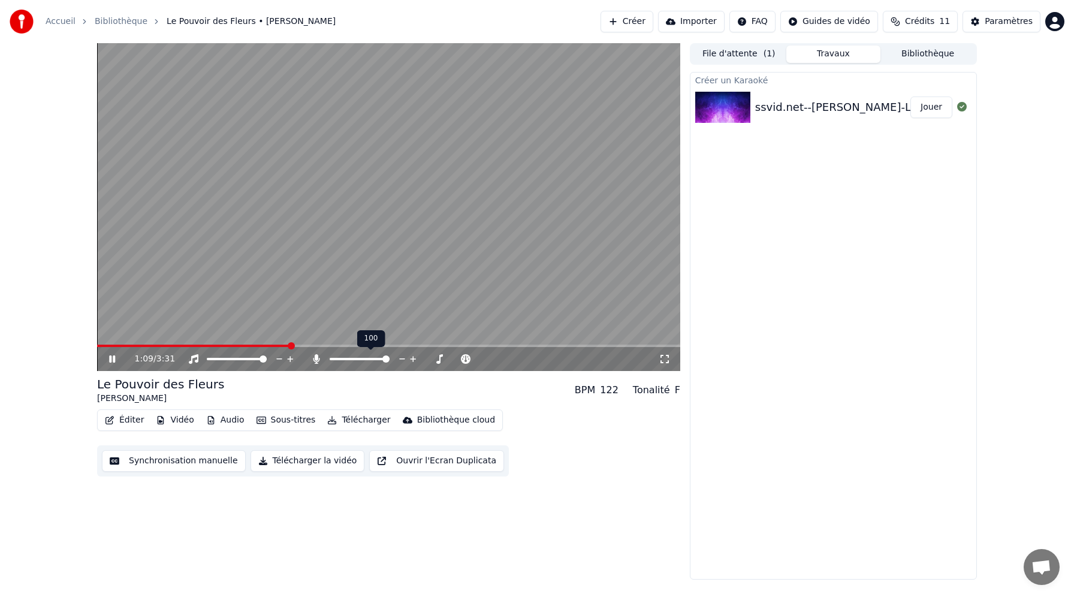
click at [316, 358] on icon at bounding box center [316, 359] width 7 height 10
click at [316, 358] on icon at bounding box center [316, 359] width 12 height 10
click at [110, 361] on icon at bounding box center [112, 358] width 6 height 7
click at [114, 361] on icon at bounding box center [121, 359] width 28 height 10
click at [114, 361] on icon at bounding box center [112, 358] width 6 height 7
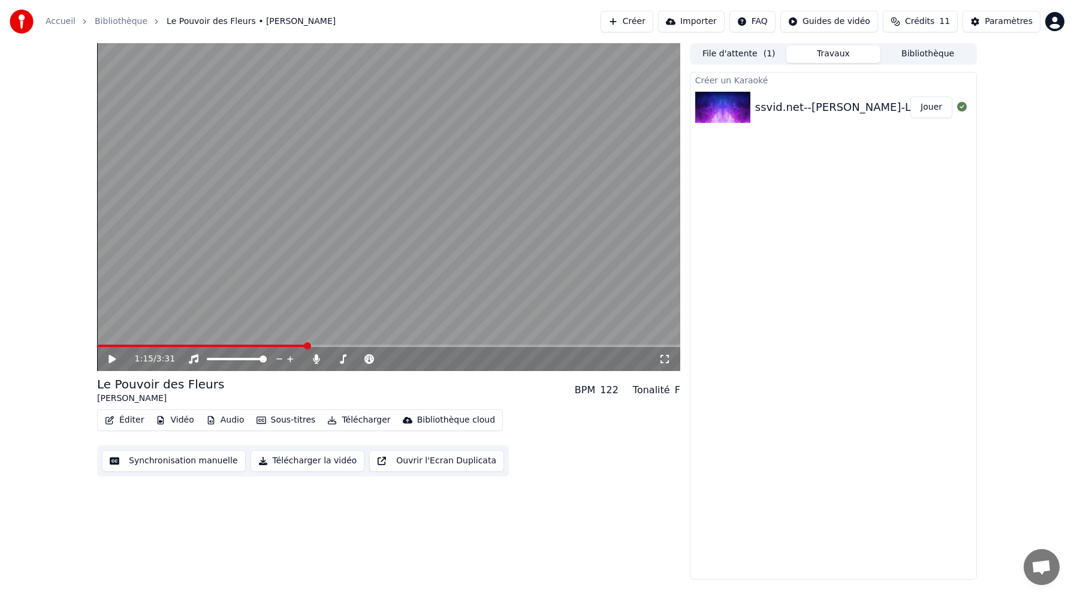
click at [114, 361] on icon at bounding box center [121, 359] width 28 height 10
click at [114, 361] on icon at bounding box center [112, 358] width 6 height 7
click at [307, 461] on button "Télécharger la vidéo" at bounding box center [307, 461] width 114 height 22
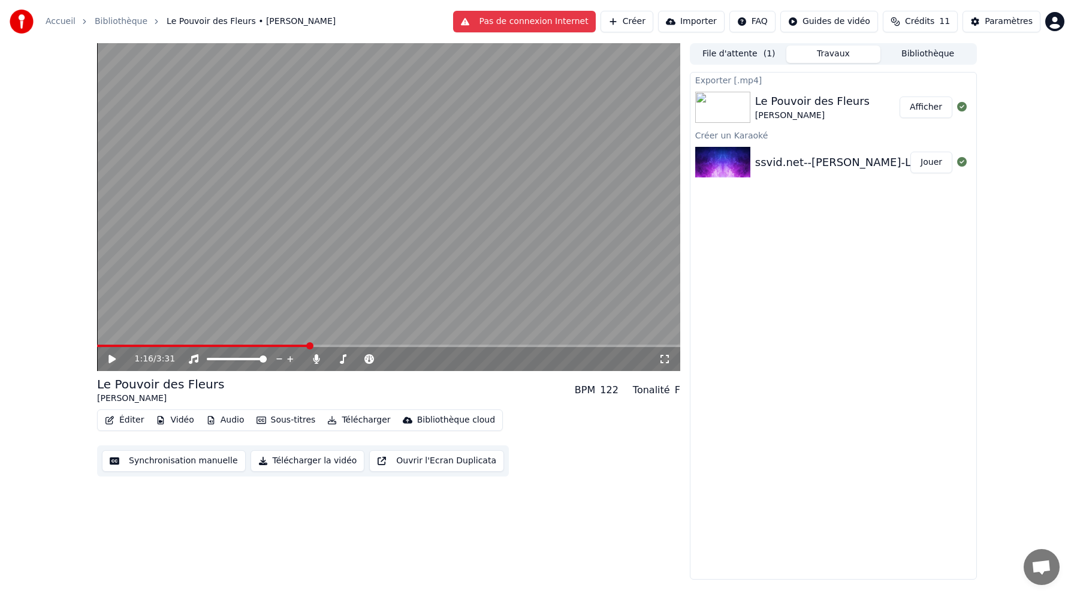
click at [353, 421] on button "Télécharger" at bounding box center [358, 420] width 72 height 17
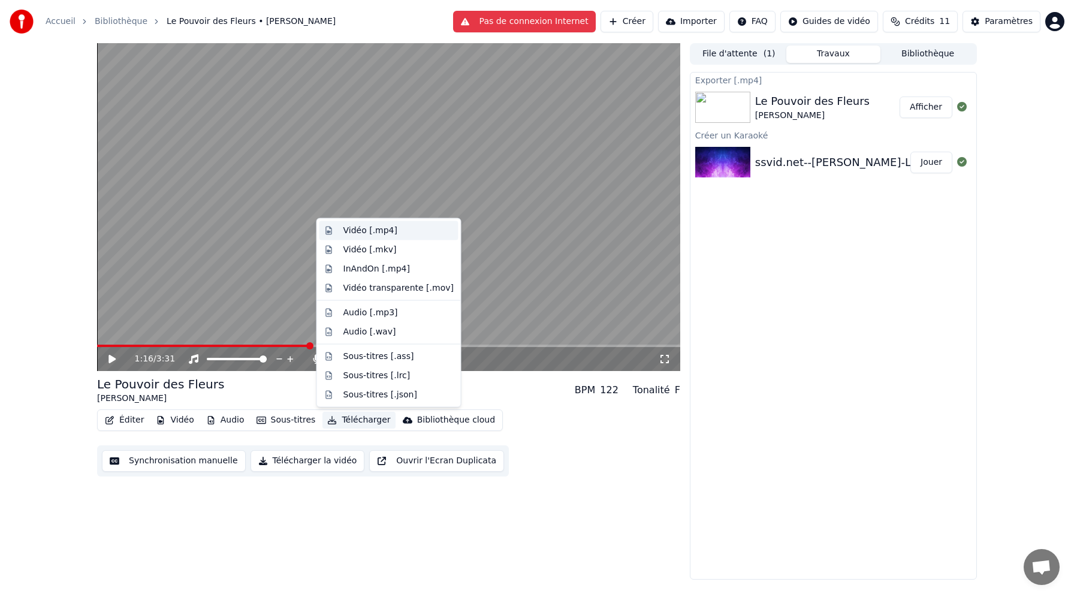
click at [379, 232] on div "Vidéo [.mp4]" at bounding box center [370, 231] width 54 height 12
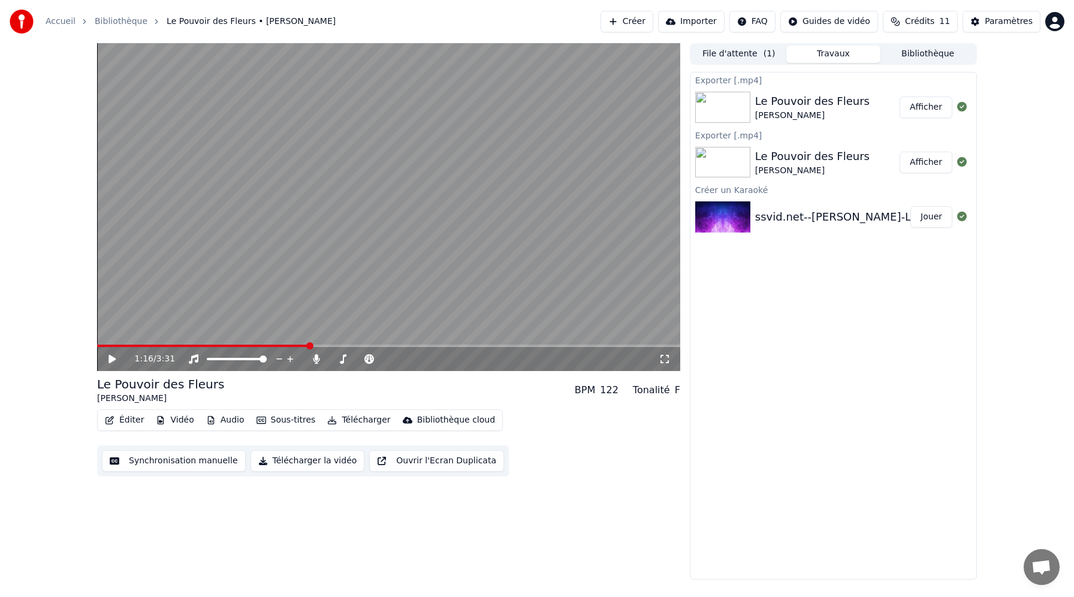
click at [938, 108] on button "Afficher" at bounding box center [925, 107] width 53 height 22
